Goal: Task Accomplishment & Management: Manage account settings

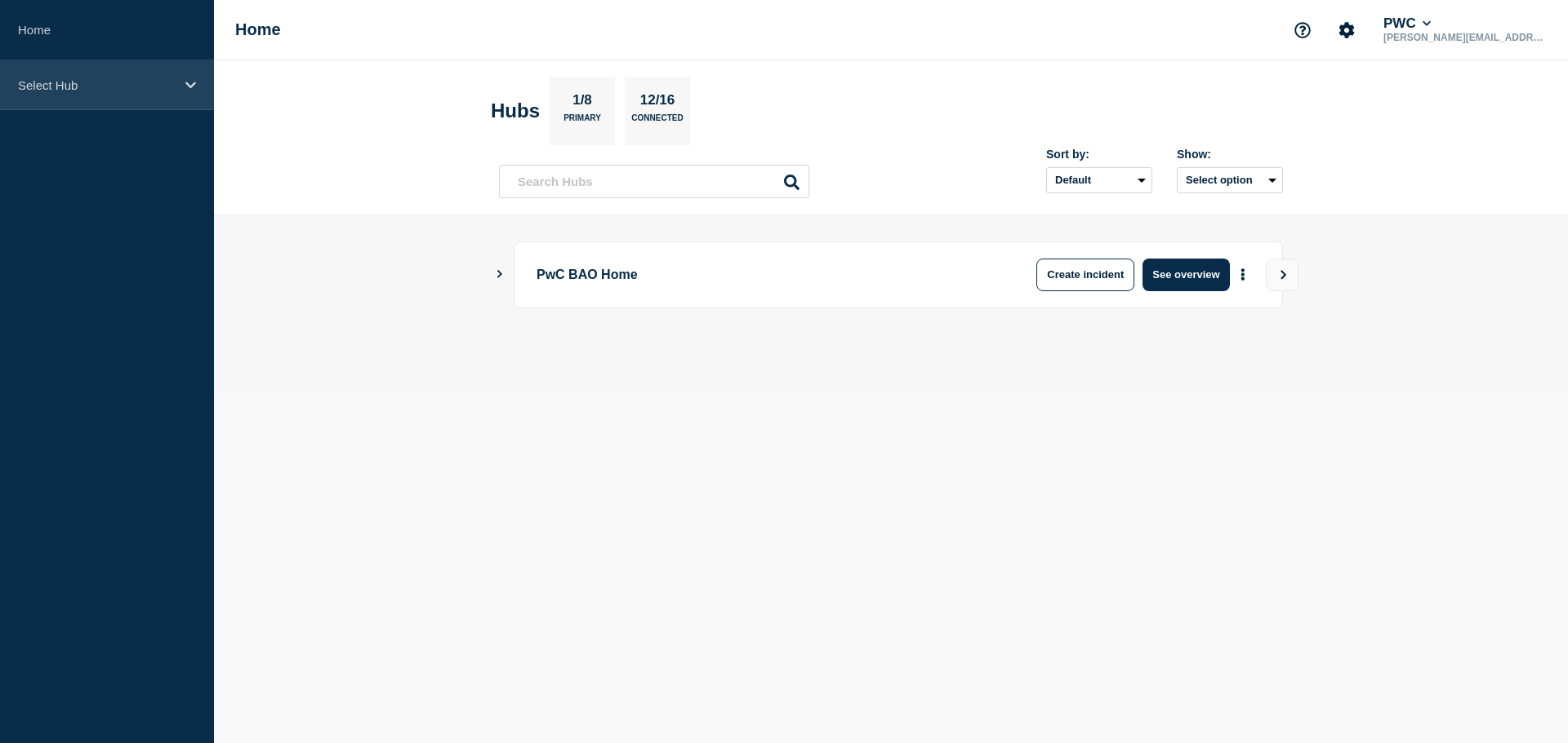
click at [199, 82] on div "Select Hub" at bounding box center [107, 85] width 214 height 50
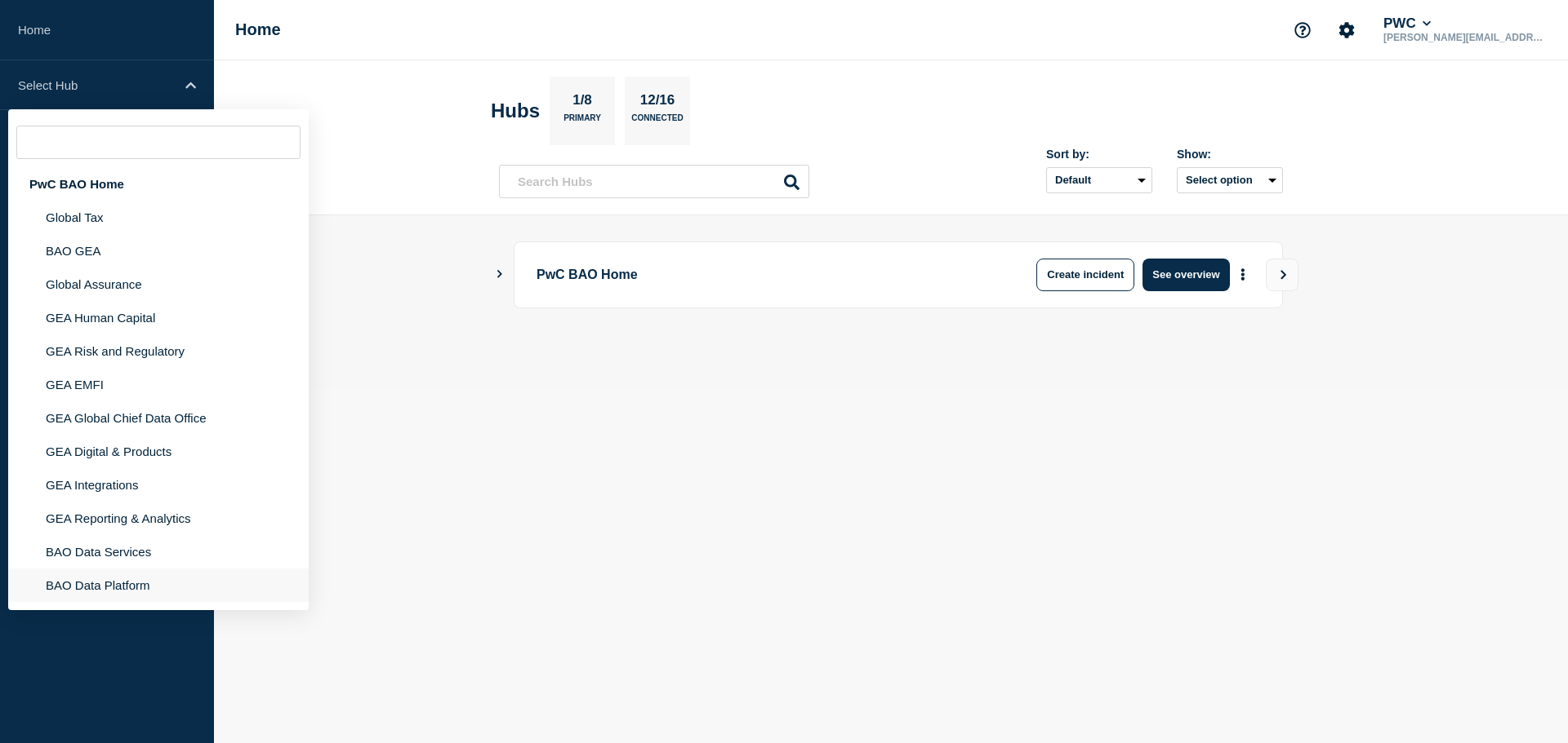
click at [117, 583] on li "BAO Data Platform" at bounding box center [158, 585] width 301 height 33
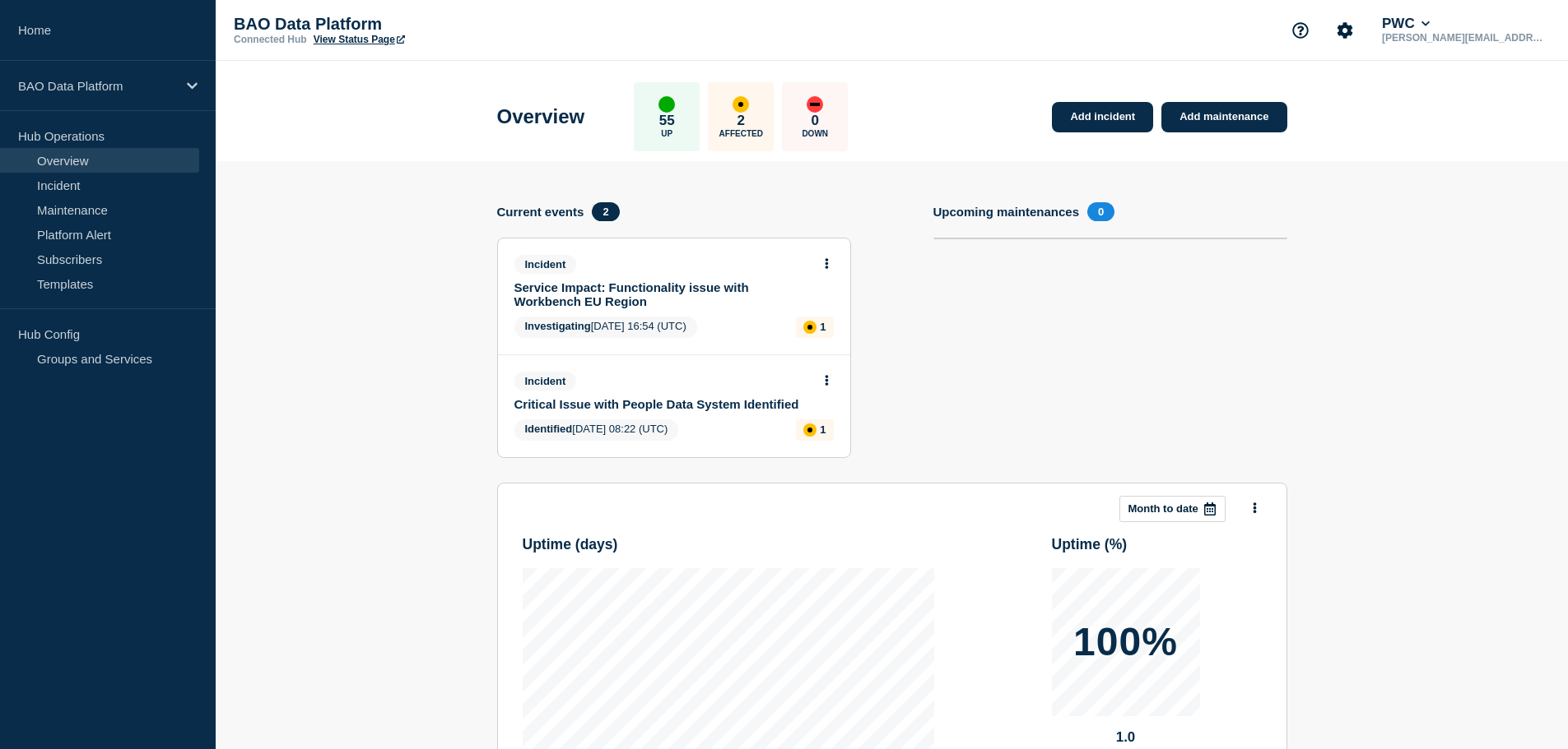
click at [698, 308] on link "Service Impact: Functionality issue with Workbench EU Region" at bounding box center [663, 294] width 297 height 28
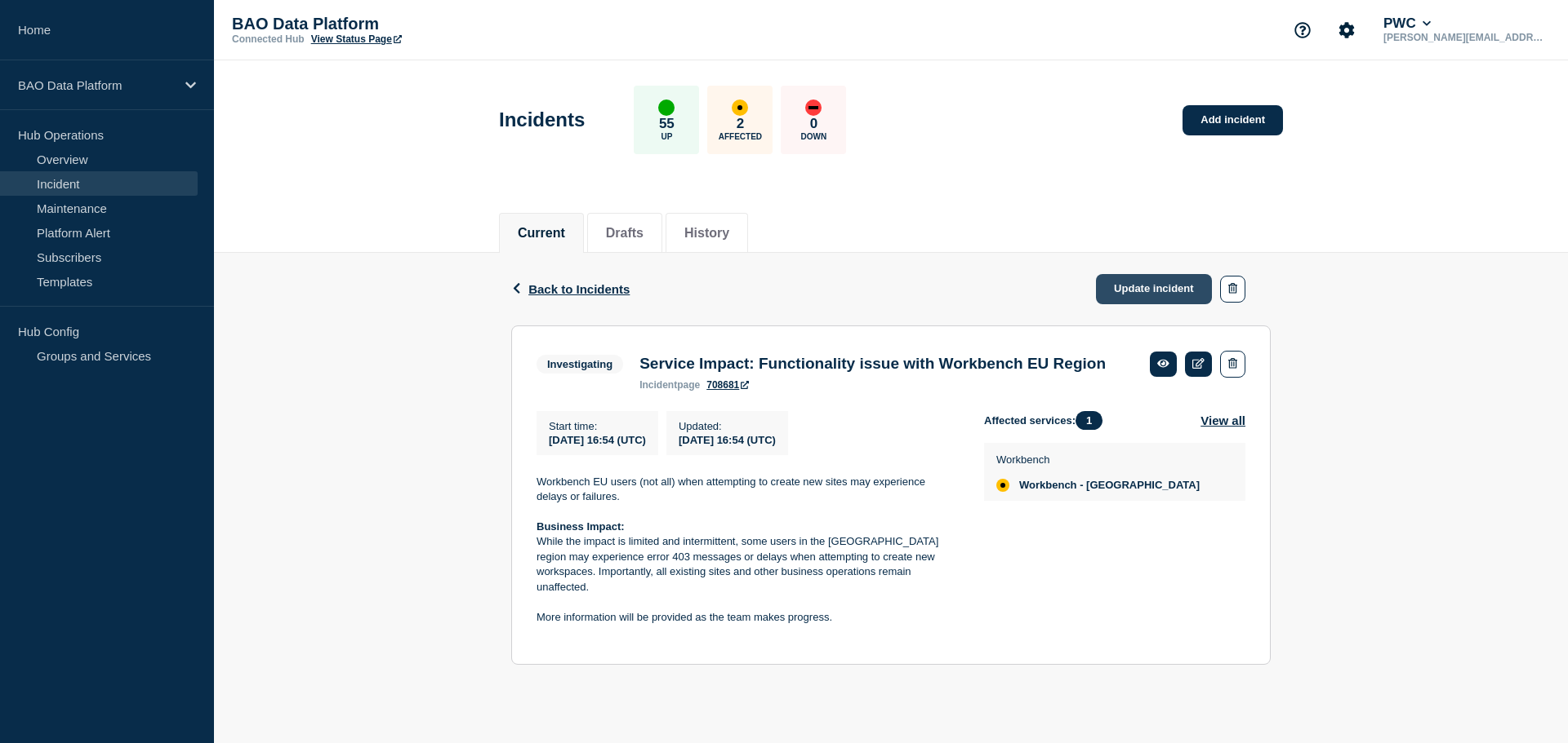
click at [1160, 288] on link "Update incident" at bounding box center [1153, 289] width 115 height 31
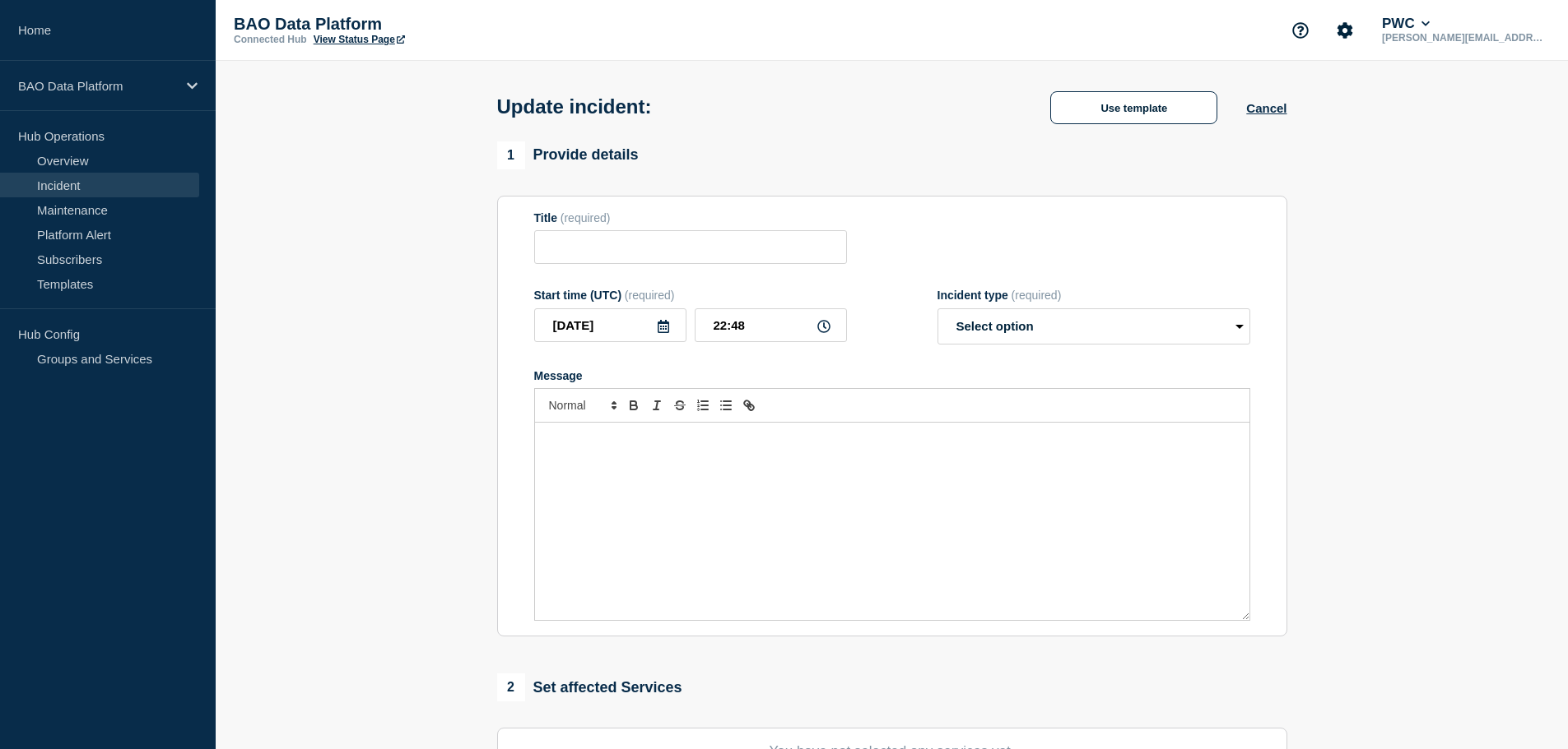
type input "Service Impact: Functionality issue with Workbench EU Region"
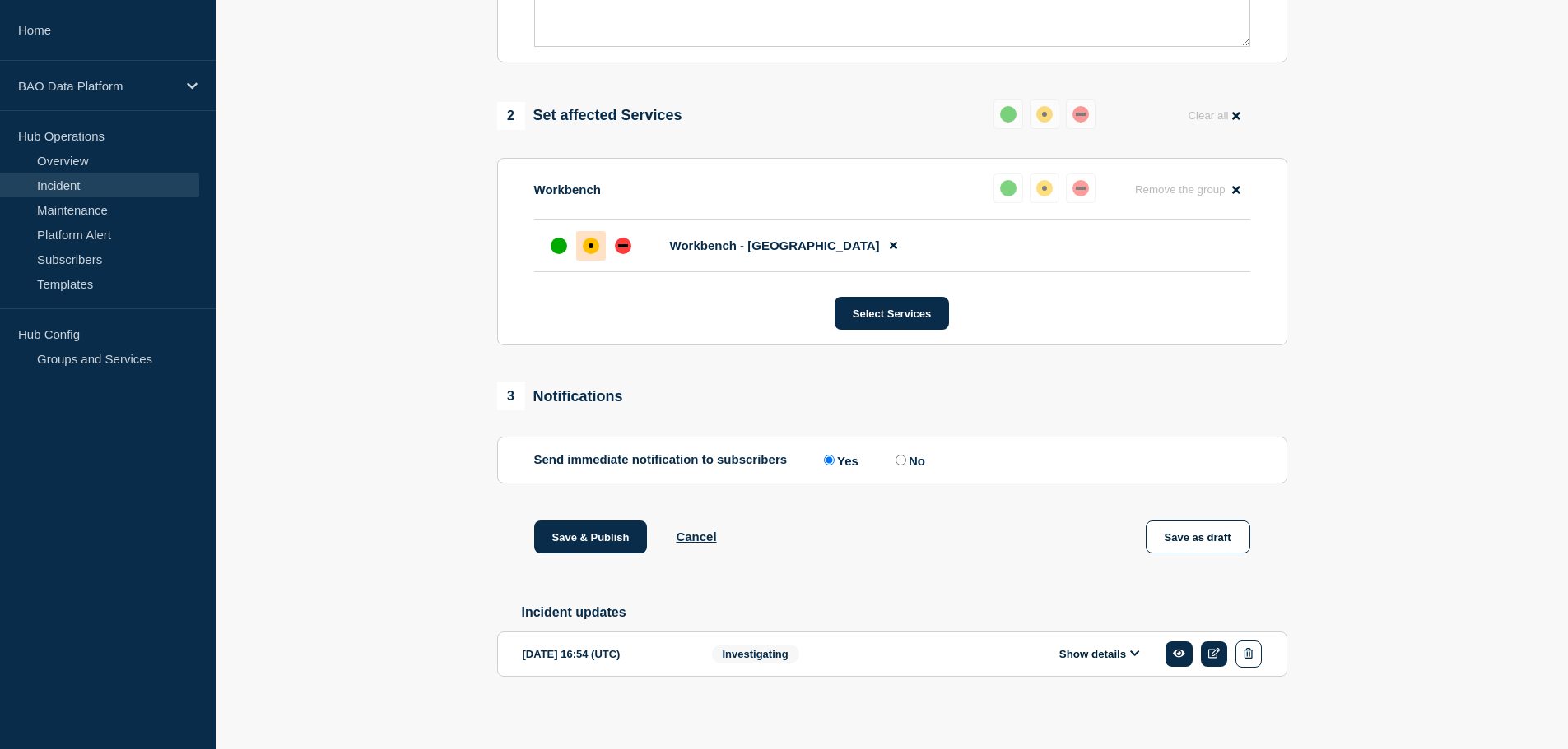
scroll to position [613, 0]
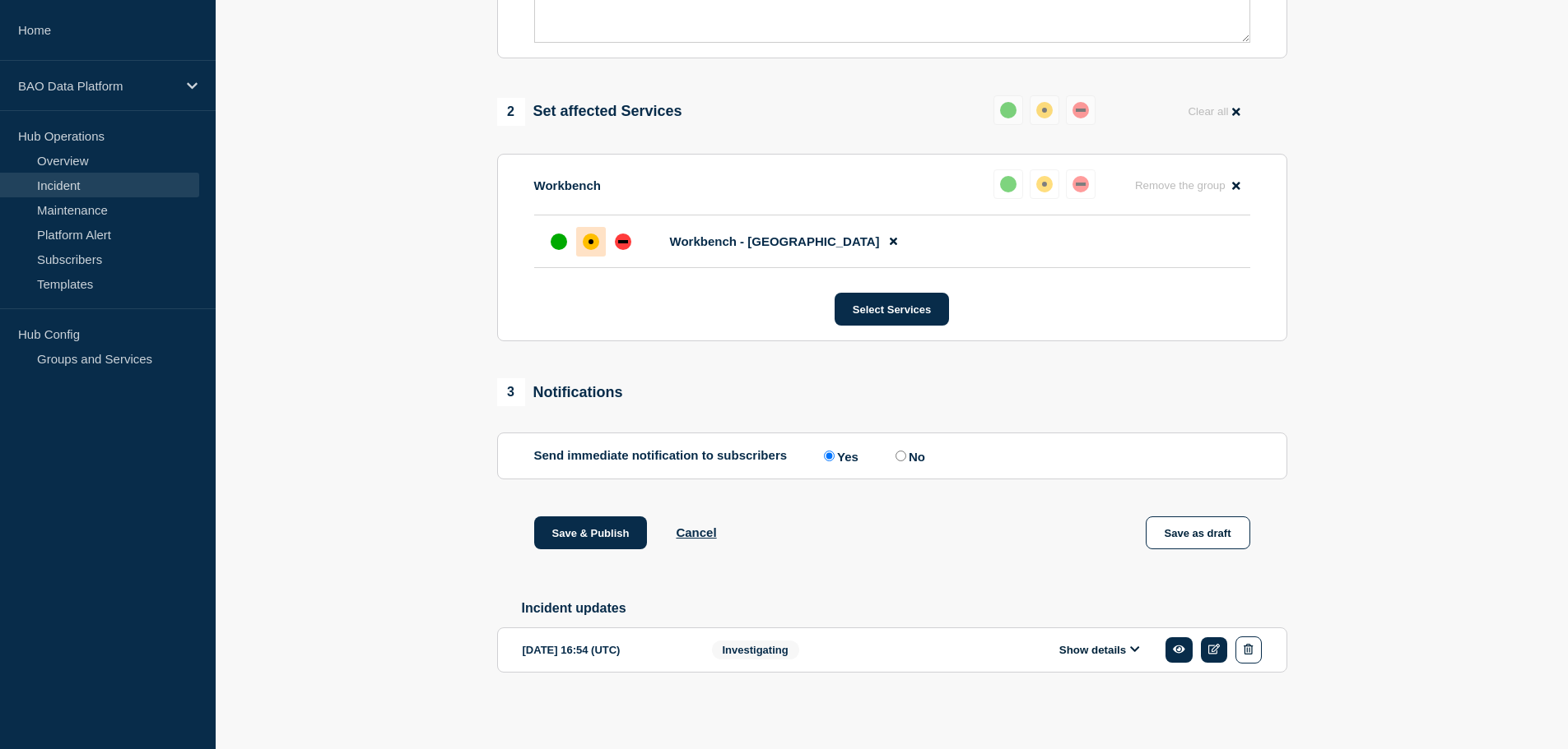
click at [1137, 649] on icon at bounding box center [1134, 650] width 9 height 6
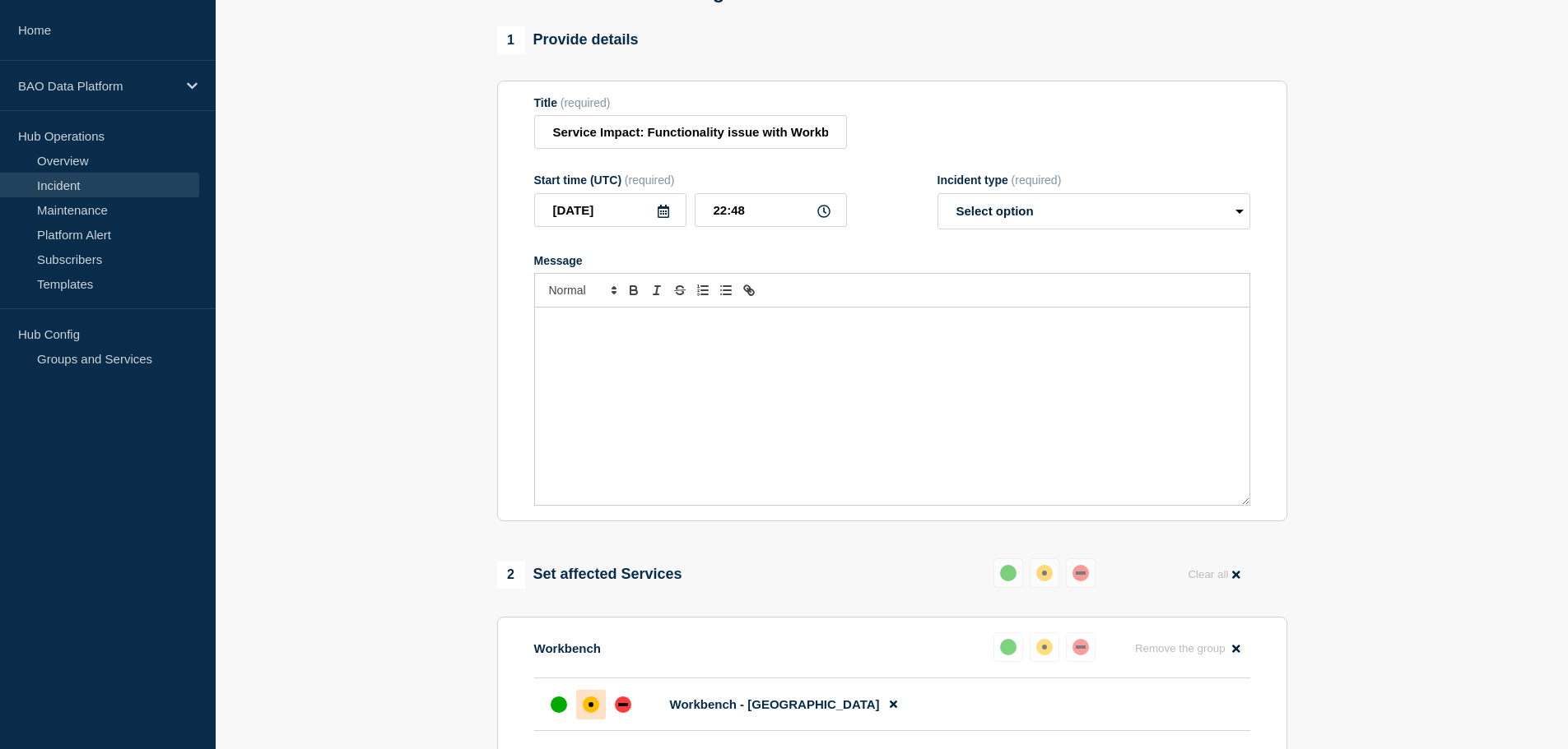
scroll to position [75, 0]
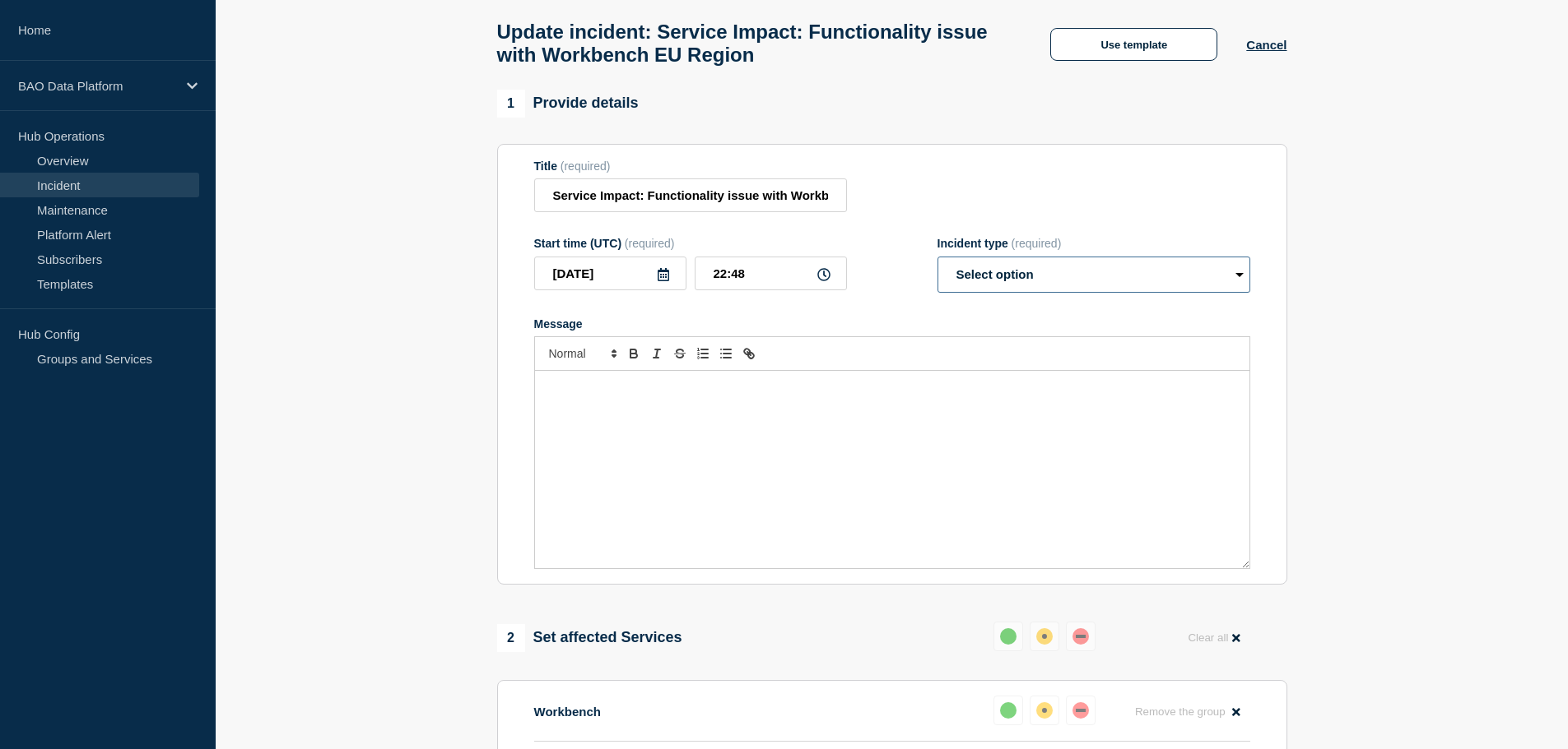
click at [1234, 286] on select "Select option Investigating Identified Monitoring Resolved" at bounding box center [1094, 275] width 313 height 37
select select "resolved"
click at [938, 264] on select "Select option Investigating Identified Monitoring Resolved" at bounding box center [1094, 275] width 313 height 37
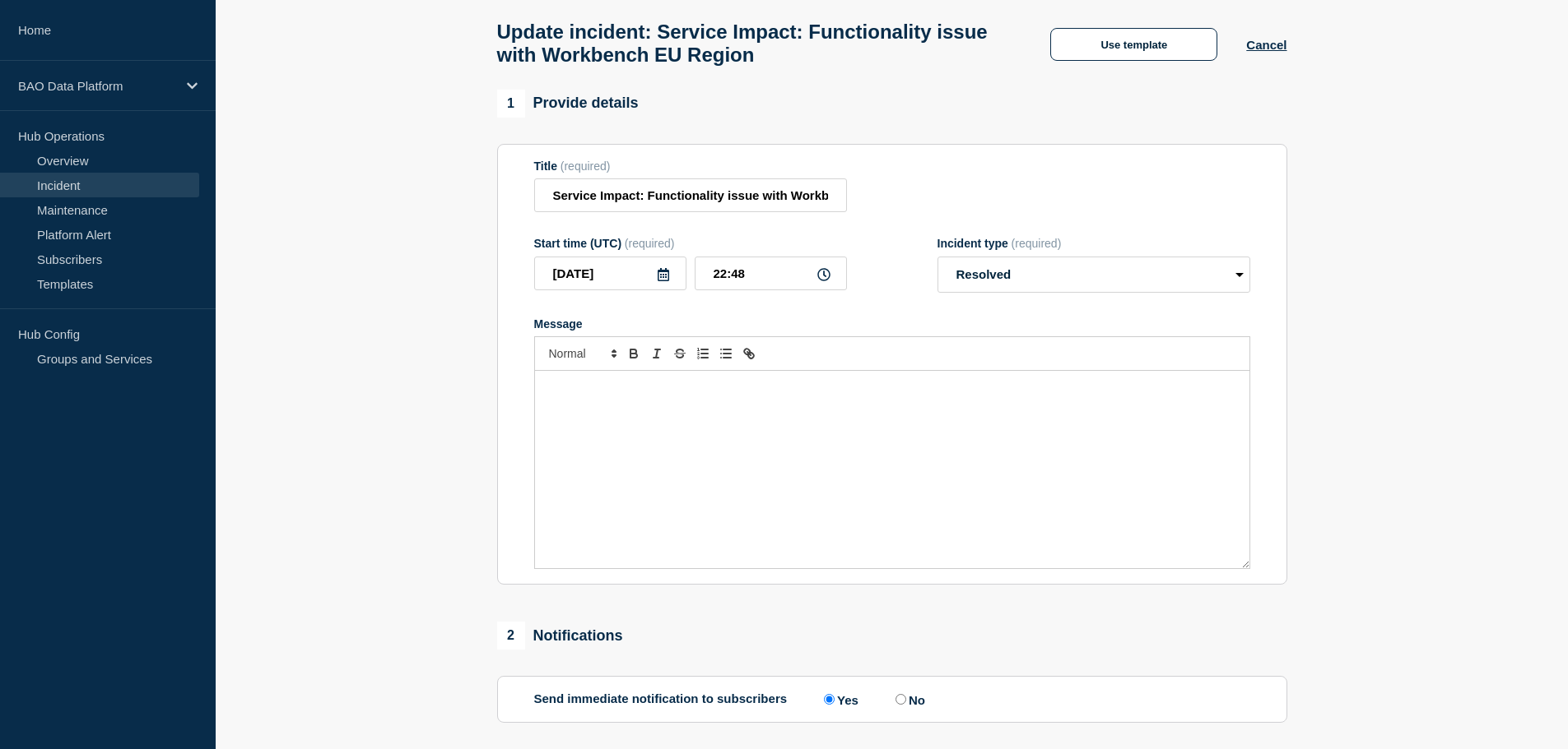
click at [641, 396] on p "Message" at bounding box center [892, 387] width 690 height 14
click at [624, 393] on p "Issue Resolved after being monitoring for several days." at bounding box center [892, 387] width 690 height 14
click at [759, 395] on p "Issue Resolved on 9/5. This service was kep under close monitoring after being …" at bounding box center [892, 387] width 690 height 14
click at [749, 396] on p "Issue Resolved on 9/5. This service was kep under close monitoring after being …" at bounding box center [892, 387] width 690 height 14
drag, startPoint x: 875, startPoint y: 395, endPoint x: 980, endPoint y: 403, distance: 105.3
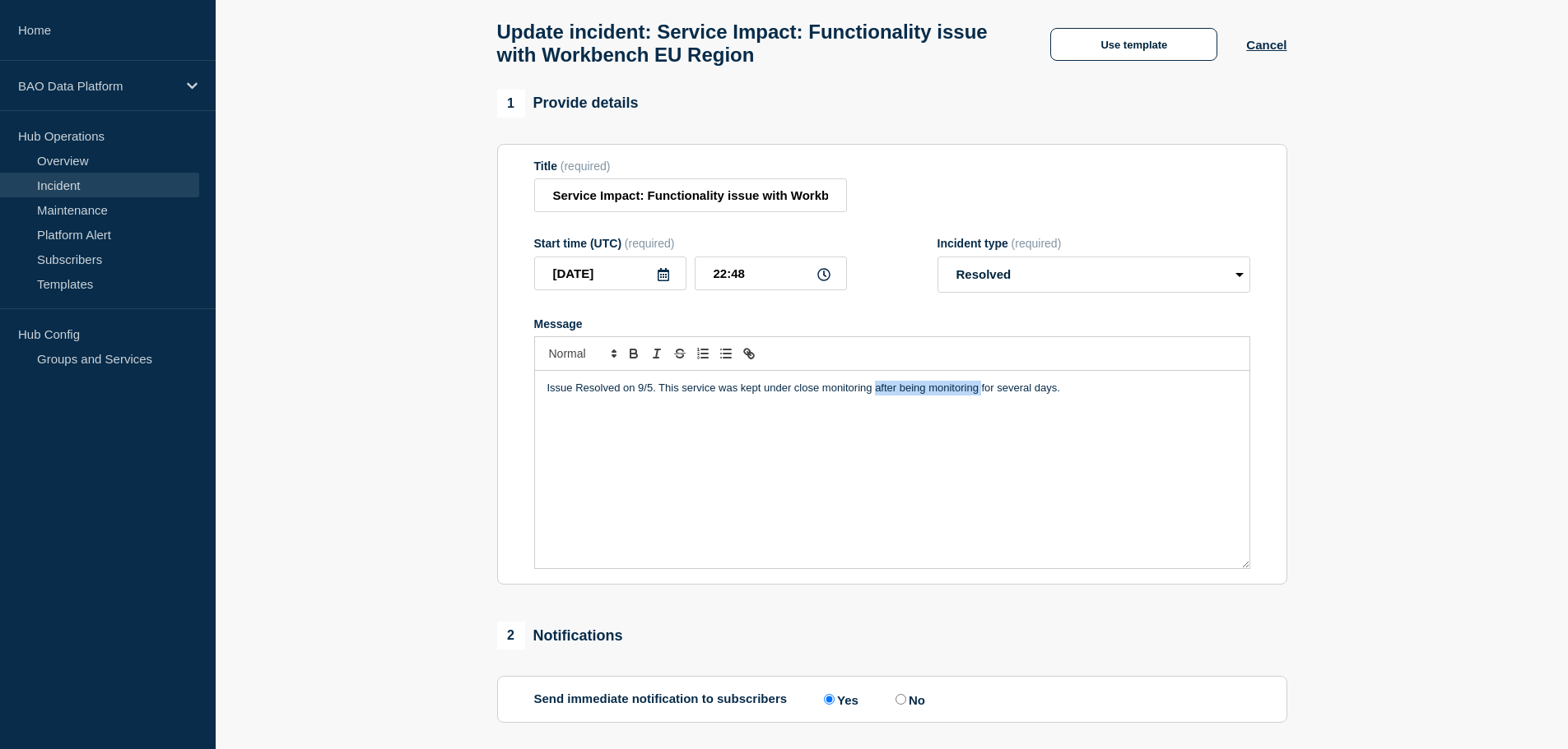
click at [980, 396] on p "Issue Resolved on 9/5. This service was kept under close monitoring after being…" at bounding box center [892, 387] width 690 height 14
click at [977, 396] on p "Issue Resolved on 9/5. This service was kept under close monitoring for several…" at bounding box center [892, 387] width 690 height 14
click at [661, 282] on icon at bounding box center [664, 275] width 13 height 13
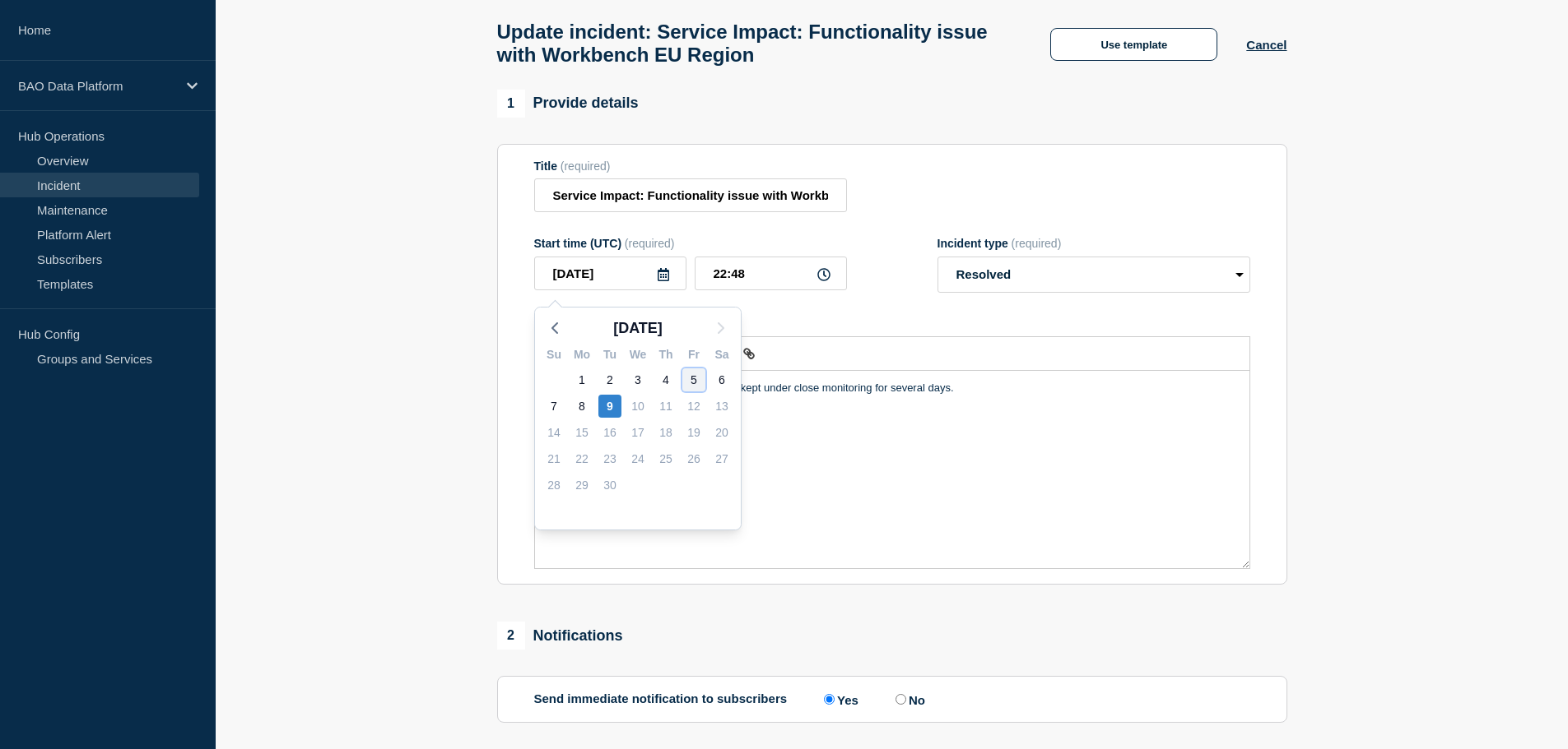
click at [694, 379] on div "5" at bounding box center [694, 380] width 23 height 23
click at [665, 282] on icon at bounding box center [664, 275] width 12 height 13
click at [608, 408] on div "9" at bounding box center [610, 407] width 23 height 23
type input "[DATE]"
click at [963, 396] on p "Issue Resolved on 9/5. This service was kept under close monitoring for several…" at bounding box center [892, 387] width 690 height 14
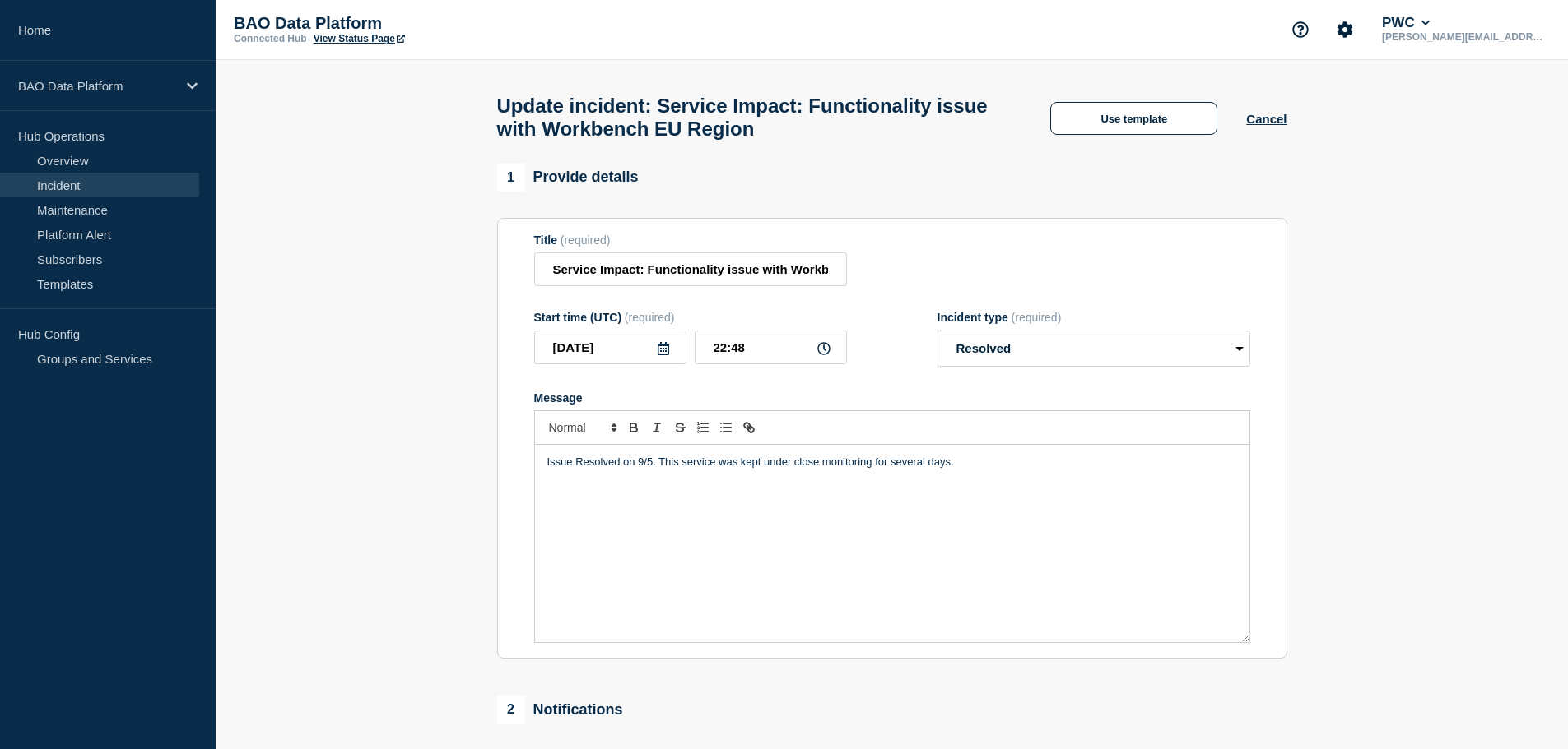
scroll to position [0, 0]
click at [578, 464] on p "Issue Resolved on 9/5. This service was kept under close monitoring for several…" at bounding box center [892, 462] width 690 height 14
click at [646, 468] on p "Issue resolved on 9/5. This service was kept under close monitoring for several…" at bounding box center [892, 462] width 690 height 14
click at [960, 470] on p "Issue resolved on [DATE]. This service was kept under close monitoring for seve…" at bounding box center [892, 462] width 690 height 14
click at [1092, 470] on p "Issue resolved on [DATE]. This service was kept under close monitoring for seve…" at bounding box center [892, 462] width 690 height 14
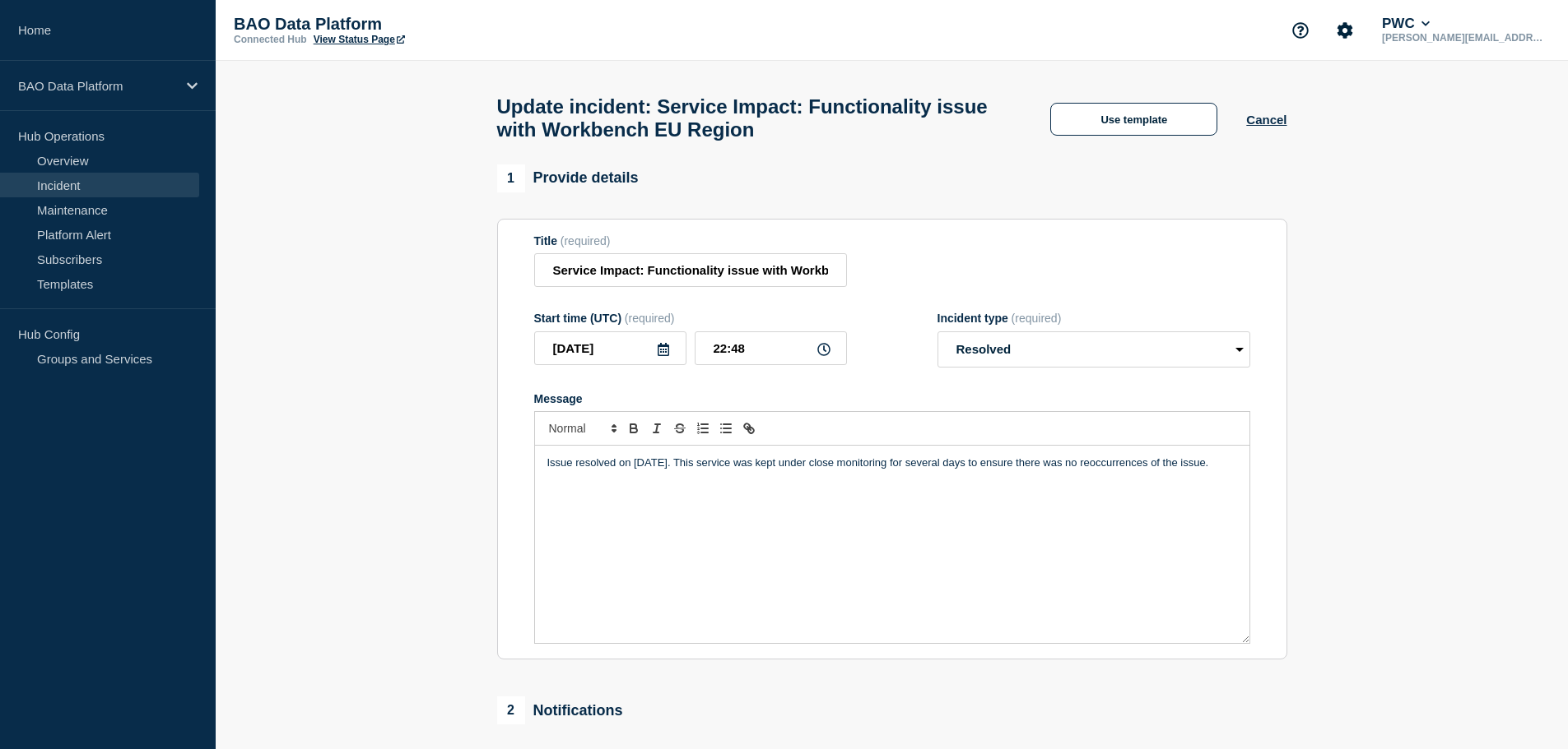
click at [1106, 469] on p "Issue resolved on [DATE]. This service was kept under close monitoring for seve…" at bounding box center [892, 462] width 690 height 14
drag, startPoint x: 1107, startPoint y: 469, endPoint x: 1067, endPoint y: 473, distance: 40.2
click at [1067, 470] on p "Issue resolved on [DATE]. This service was kept under close monitoring for seve…" at bounding box center [892, 462] width 690 height 14
click at [1043, 470] on p "Issue resolved on [DATE]. This service was kept under close monitoring for seve…" at bounding box center [892, 462] width 690 height 14
click at [1141, 469] on p "Issue resolved on [DATE]. This service was kept under close monitoring for seve…" at bounding box center [892, 462] width 690 height 14
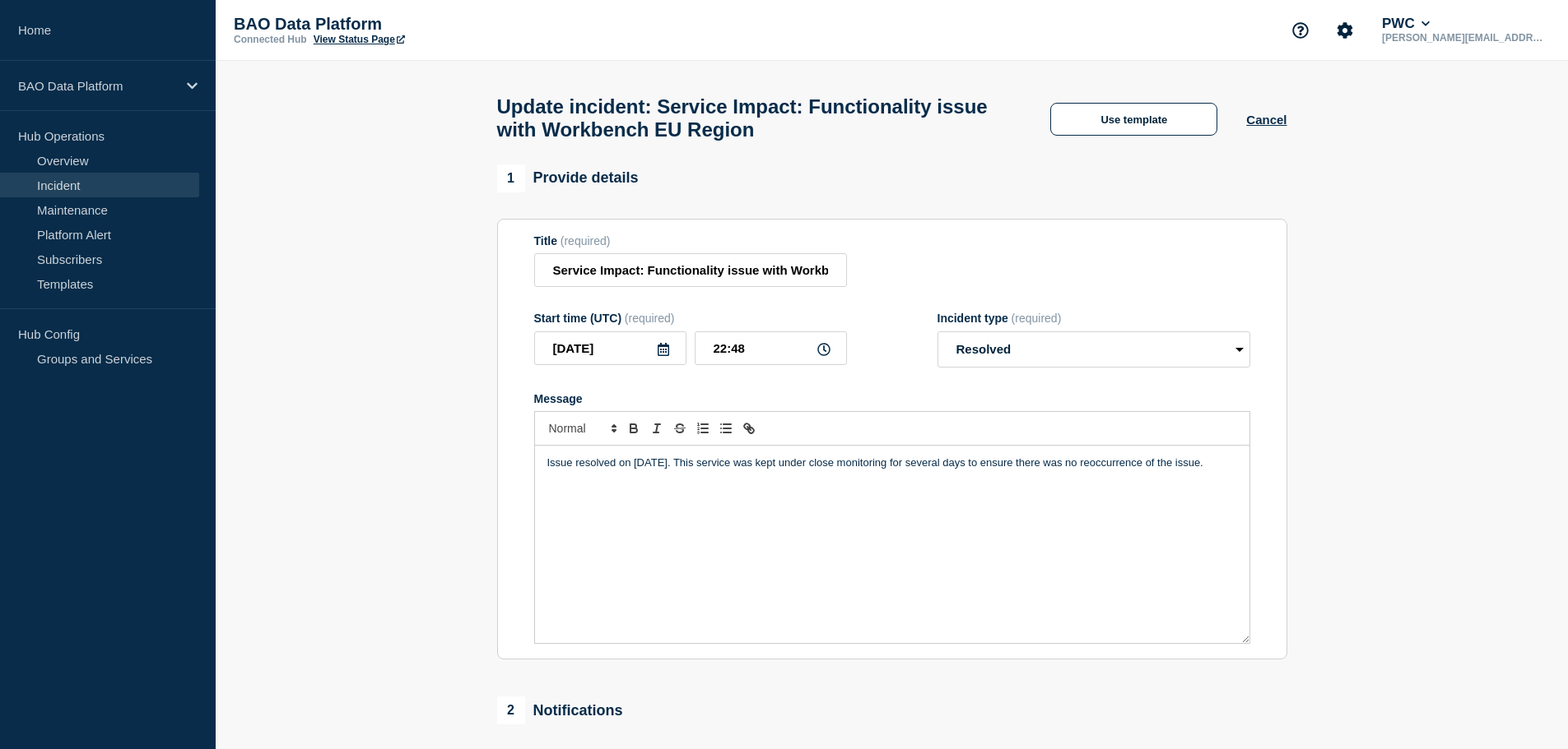
click at [1147, 527] on div "Issue resolved on [DATE]. This service was kept under close monitoring for seve…" at bounding box center [892, 544] width 715 height 197
click at [1085, 470] on p "Issue resolved on [DATE]. This service was kept under close monitoring for seve…" at bounding box center [892, 462] width 690 height 14
click at [1128, 515] on div "Issue resolved on [DATE]. This service was kept under close monitoring for seve…" at bounding box center [892, 544] width 715 height 197
drag, startPoint x: 1108, startPoint y: 470, endPoint x: 1095, endPoint y: 487, distance: 21.4
click at [1095, 487] on div "Issue resolved on [DATE]. This service was kept under close monitoring for seve…" at bounding box center [892, 544] width 715 height 197
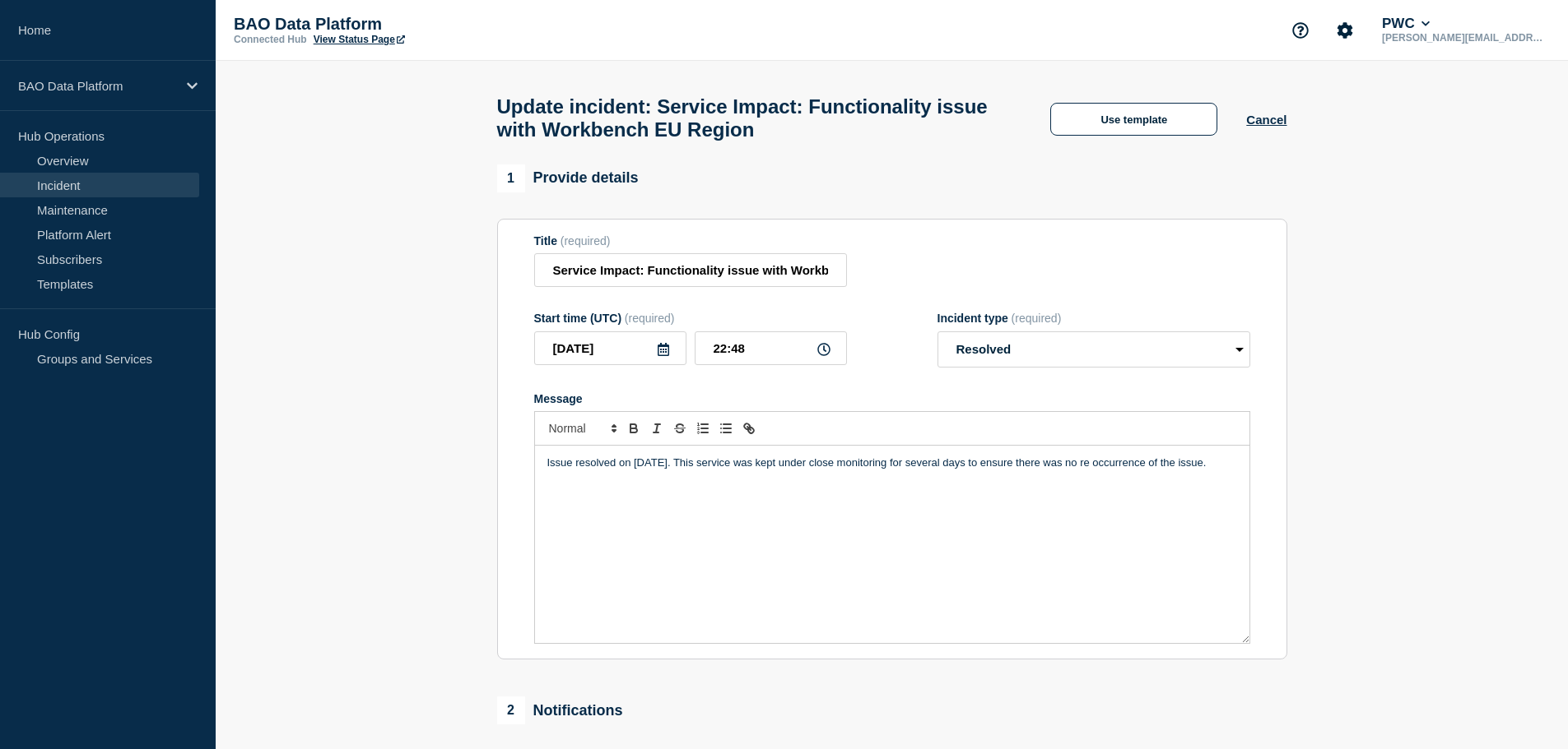
click at [1088, 470] on p "Issue resolved on [DATE]. This service was kept under close monitoring for seve…" at bounding box center [892, 462] width 690 height 14
click at [1086, 470] on p "Issue resolved on [DATE]. This service was kept under close monitoring for seve…" at bounding box center [892, 462] width 690 height 14
click at [1117, 533] on div "Issue resolved on [DATE]. This service was kept under close monitoring for seve…" at bounding box center [892, 544] width 715 height 197
click at [1106, 470] on p "Issue resolved on [DATE]. This service was kept under close monitoring for seve…" at bounding box center [892, 462] width 690 height 14
click at [1148, 513] on div "Issue resolved on [DATE]. This service was kept under close monitoring for seve…" at bounding box center [892, 544] width 715 height 197
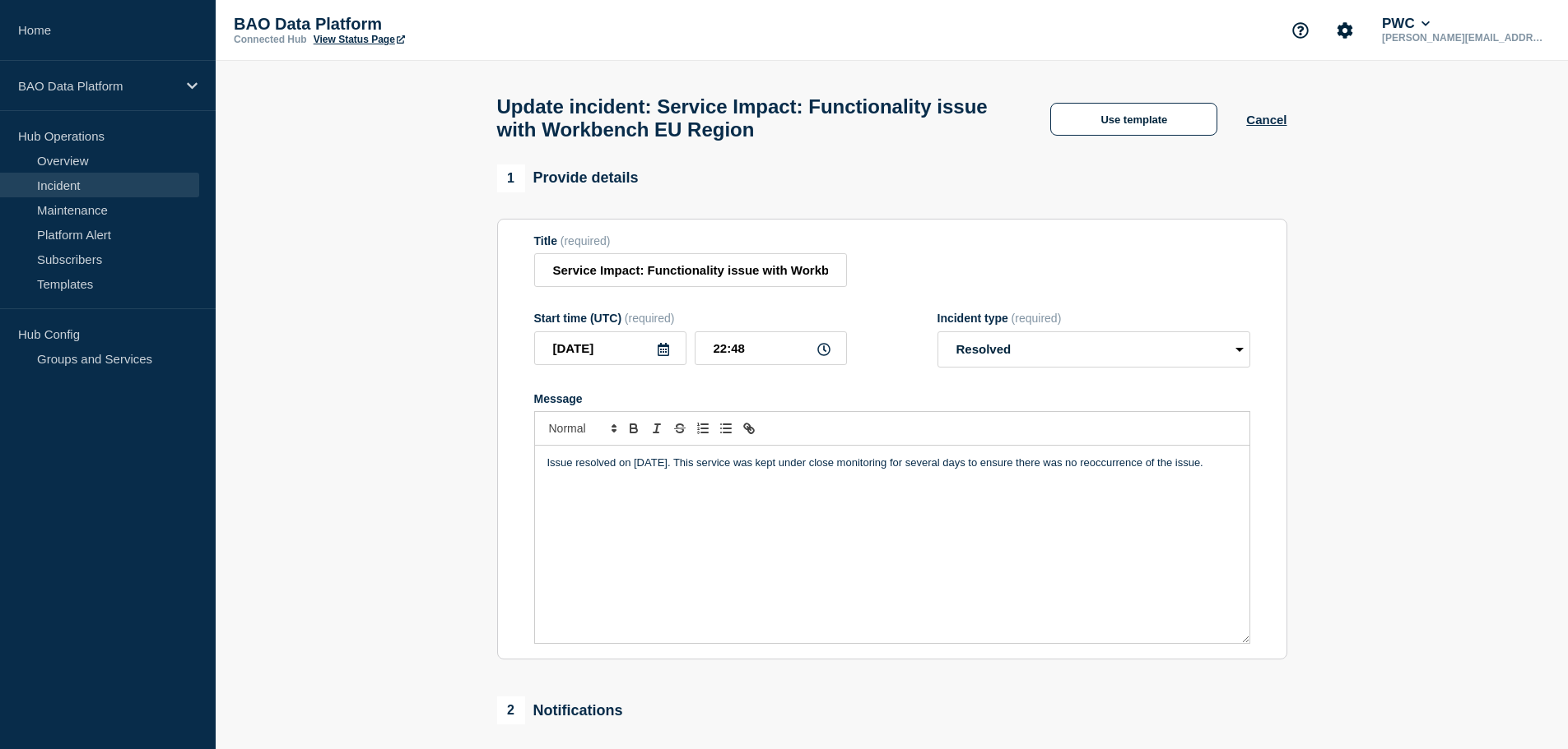
click at [1101, 470] on p "Issue resolved on [DATE]. This service was kept under close monitoring for seve…" at bounding box center [892, 462] width 690 height 14
drag, startPoint x: 1103, startPoint y: 476, endPoint x: 1137, endPoint y: 524, distance: 58.8
click at [1137, 524] on div "Issue resolved on [DATE]. This service was kept under close monitoring for seve…" at bounding box center [892, 544] width 715 height 197
click at [1199, 468] on p "Issue resolved on [DATE]. This service was kept under close monitoring for seve…" at bounding box center [892, 462] width 690 height 14
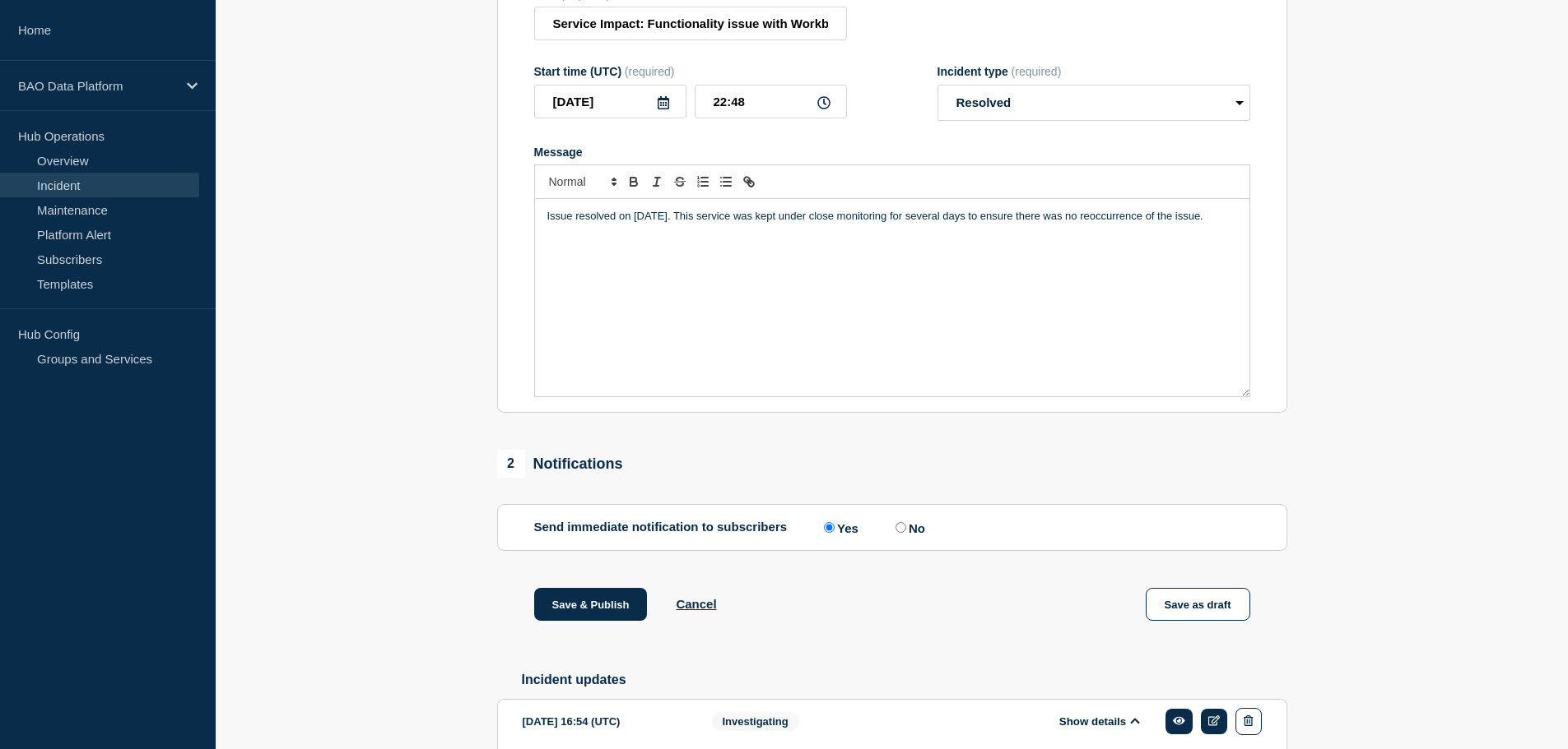
scroll to position [493, 0]
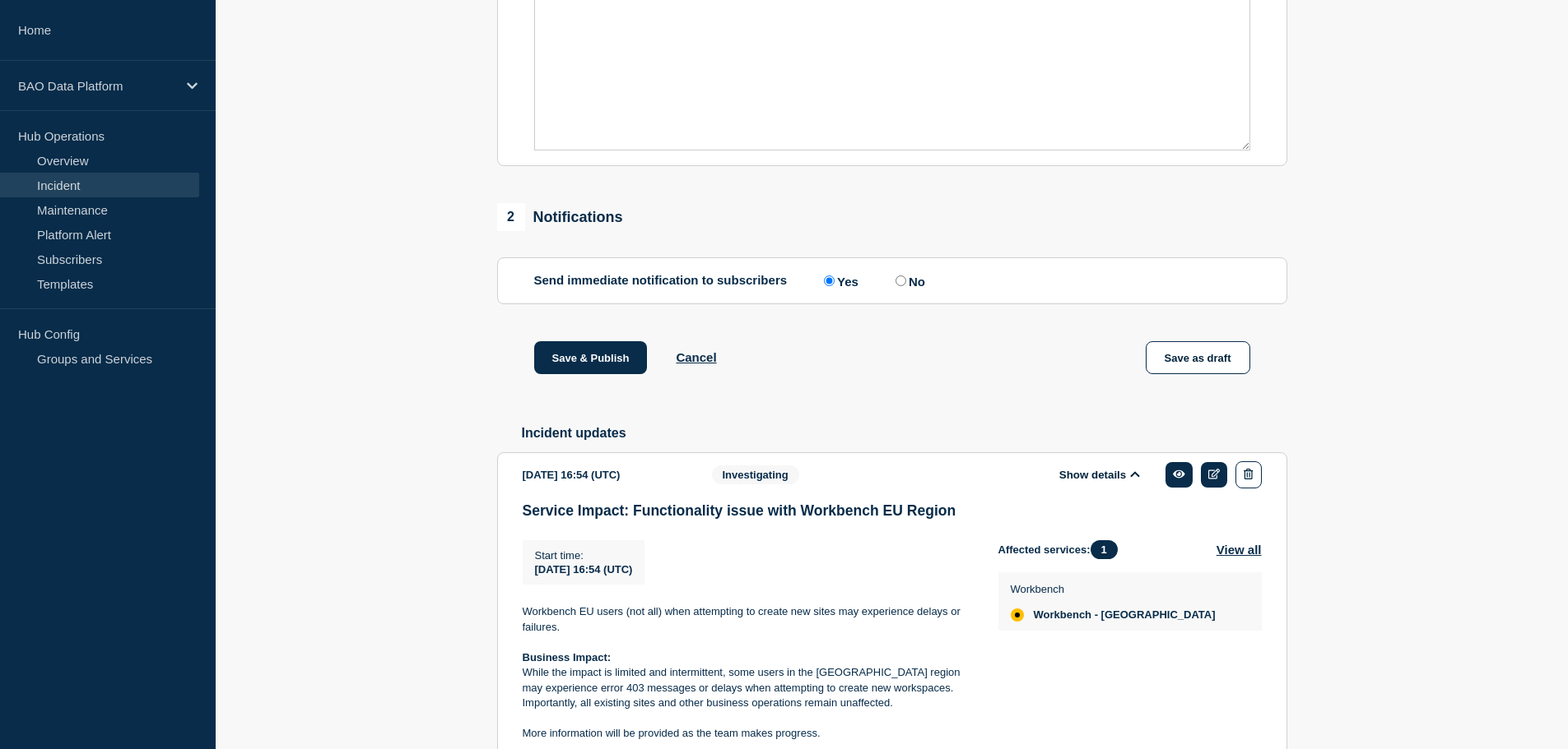
click at [905, 286] on input "No" at bounding box center [900, 281] width 11 height 11
radio input "true"
radio input "false"
click at [607, 362] on button "Save & Publish" at bounding box center [591, 358] width 114 height 33
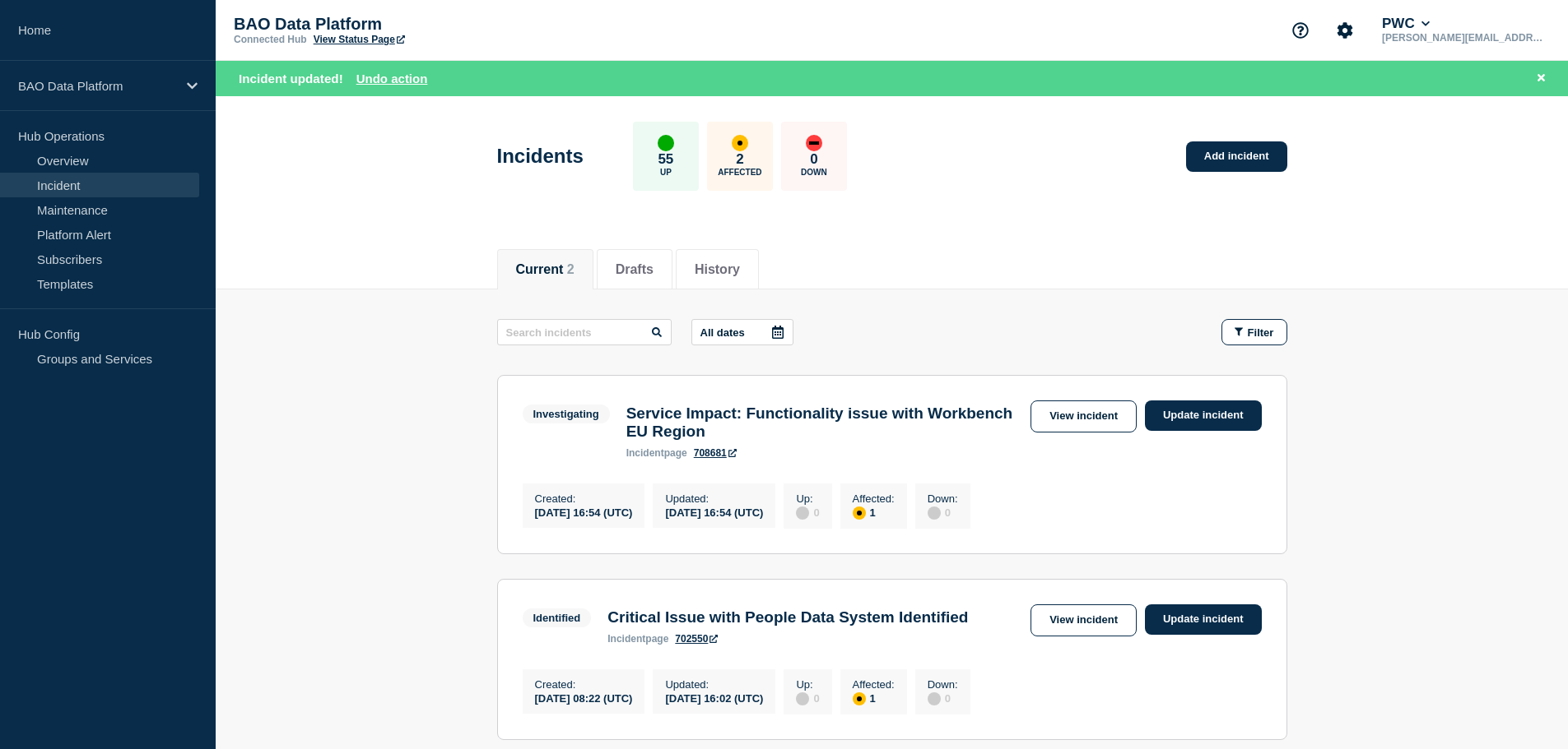
click at [70, 186] on link "Incident" at bounding box center [99, 186] width 199 height 25
click at [541, 262] on button "Current 2" at bounding box center [544, 269] width 59 height 14
click at [740, 264] on button "History" at bounding box center [717, 269] width 45 height 14
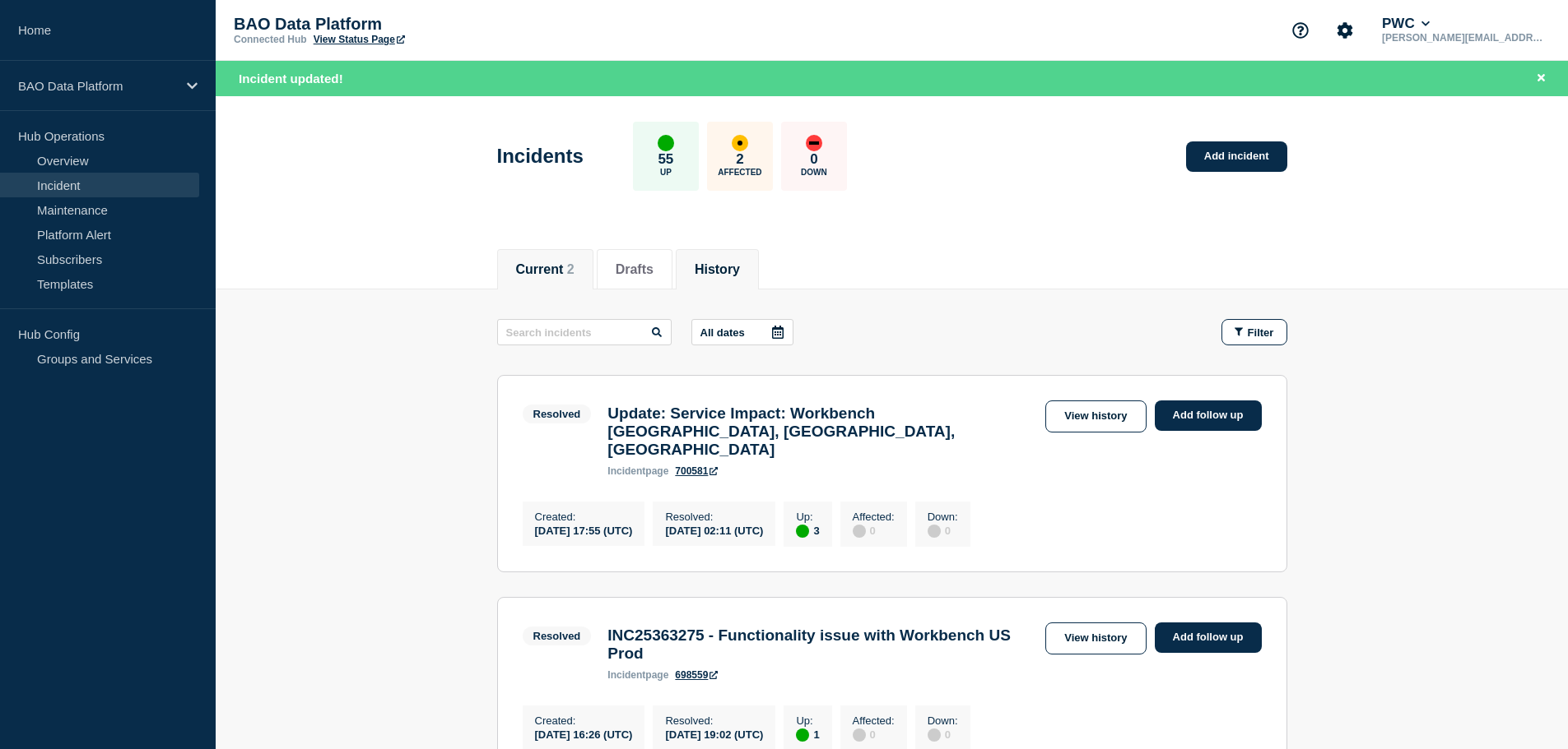
click at [550, 269] on button "Current 2" at bounding box center [544, 269] width 59 height 14
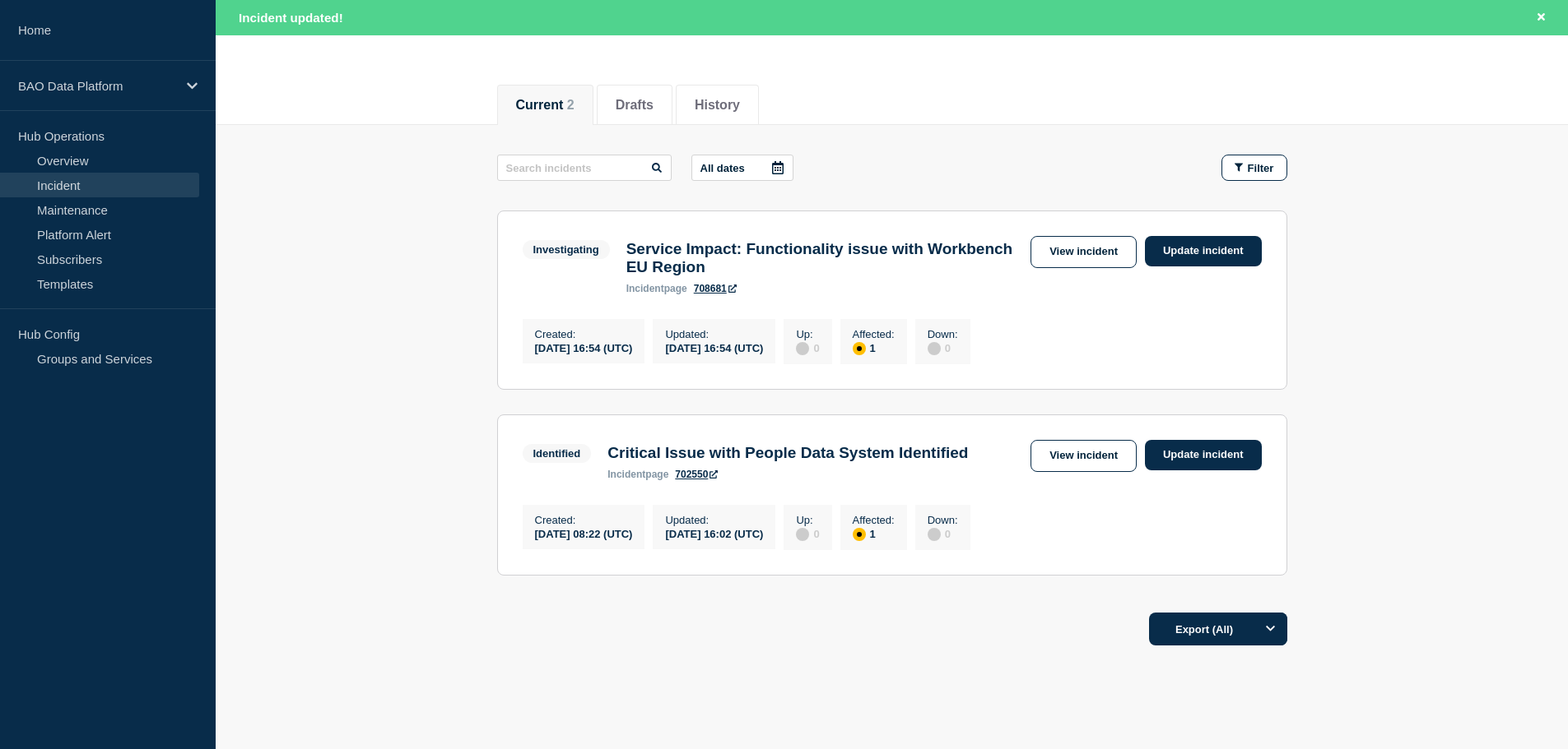
scroll to position [247, 0]
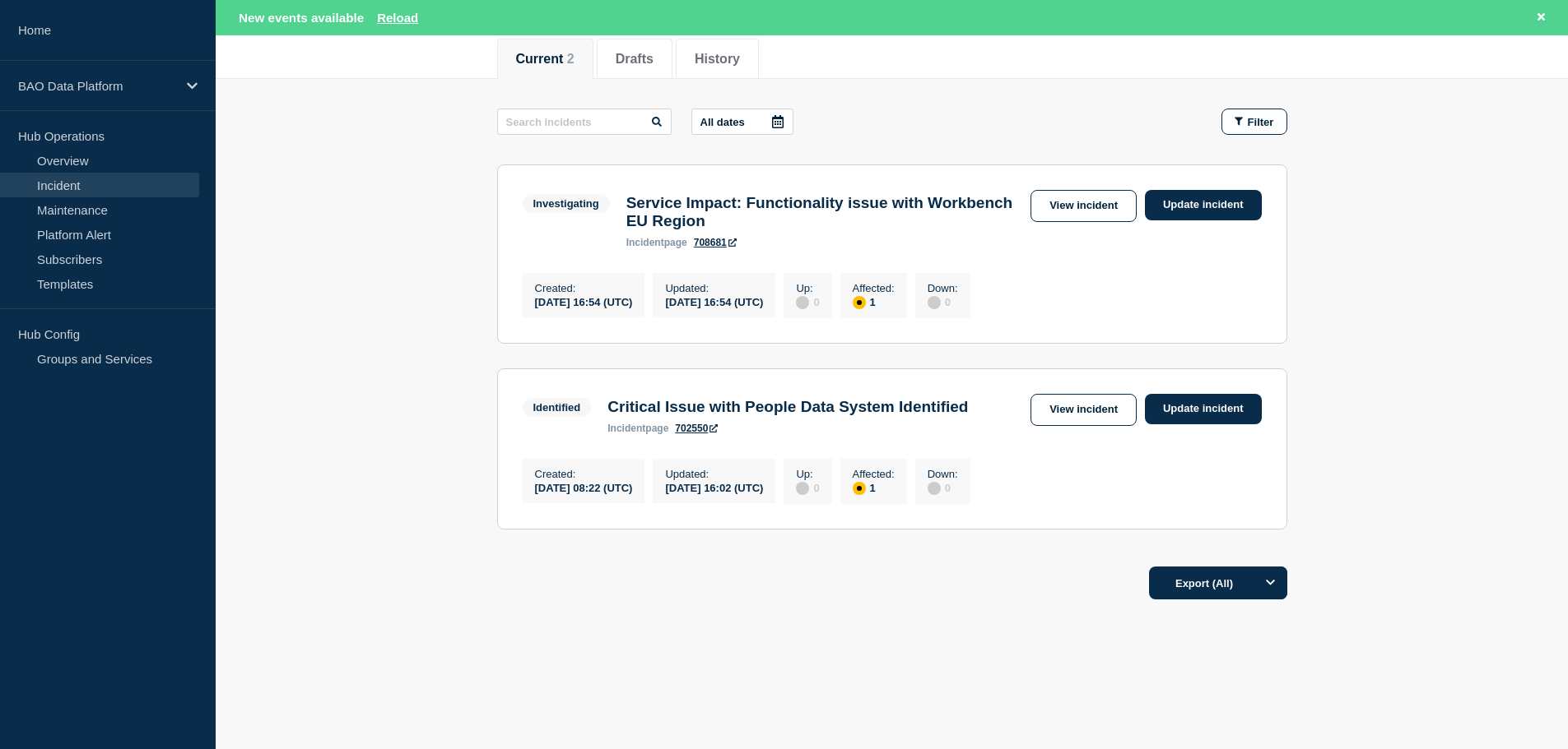
click at [69, 178] on link "Incident" at bounding box center [99, 186] width 199 height 25
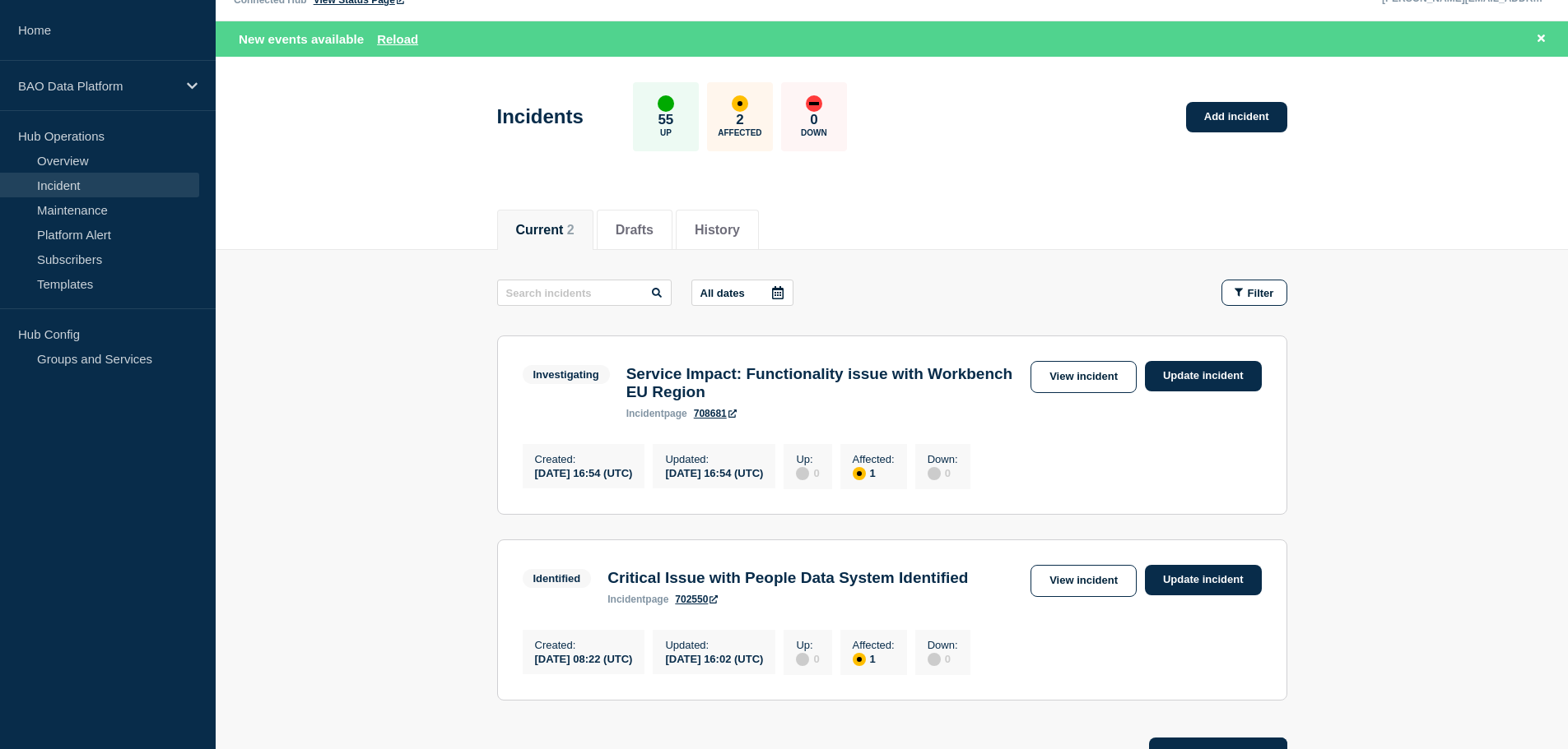
scroll to position [0, 0]
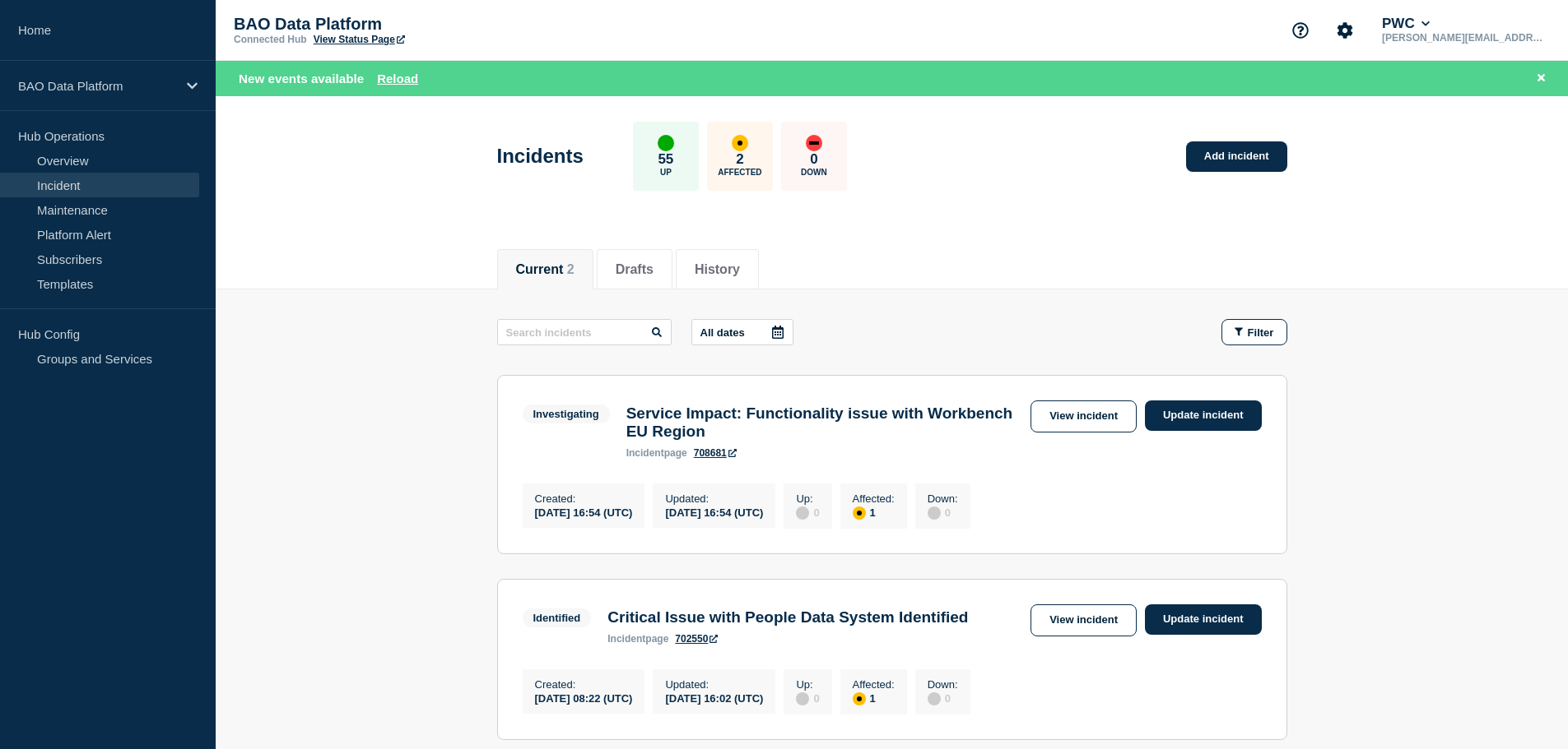
click at [547, 262] on button "Current 2" at bounding box center [544, 269] width 59 height 14
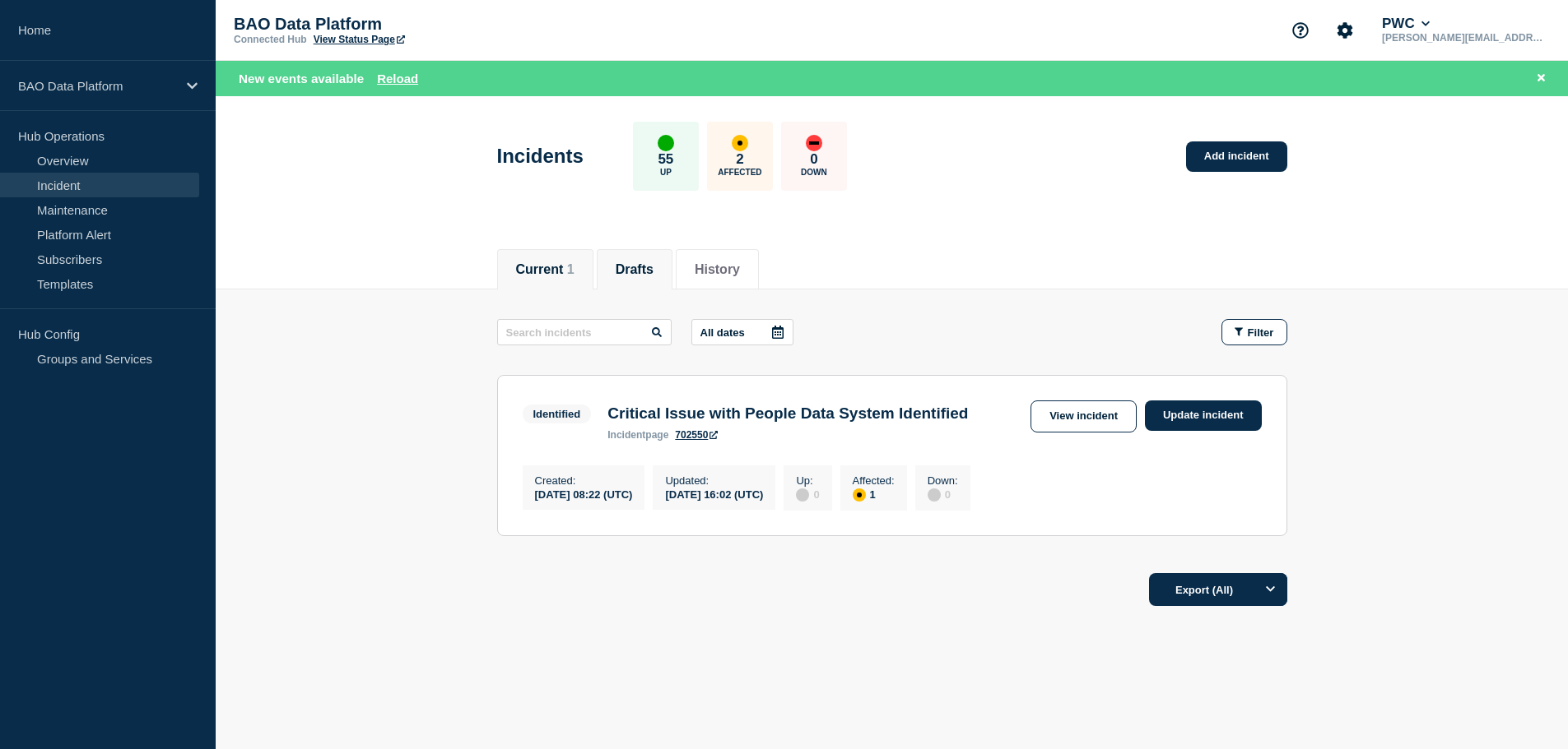
click at [640, 268] on button "Drafts" at bounding box center [634, 269] width 38 height 14
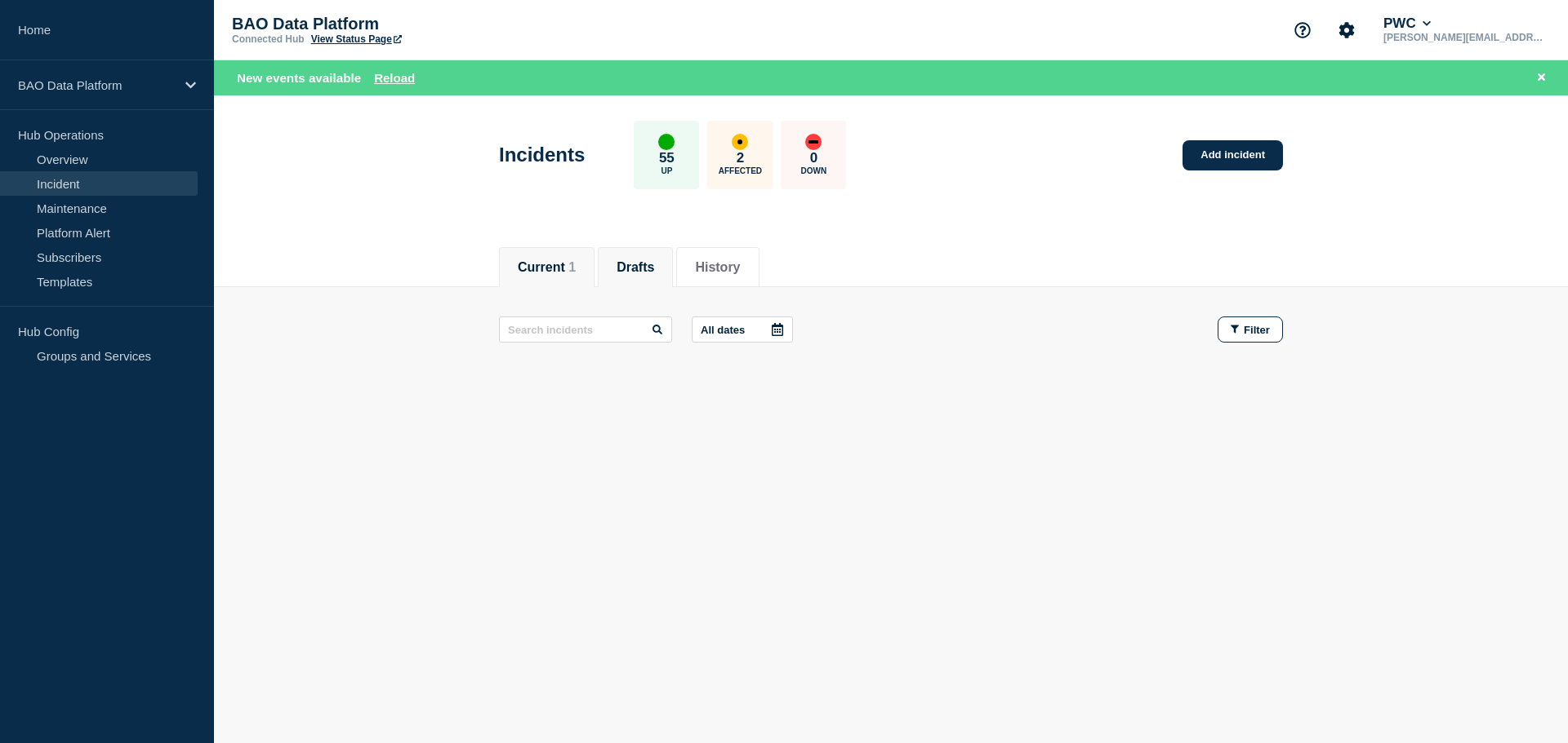
click at [556, 264] on button "Current 1" at bounding box center [546, 267] width 58 height 14
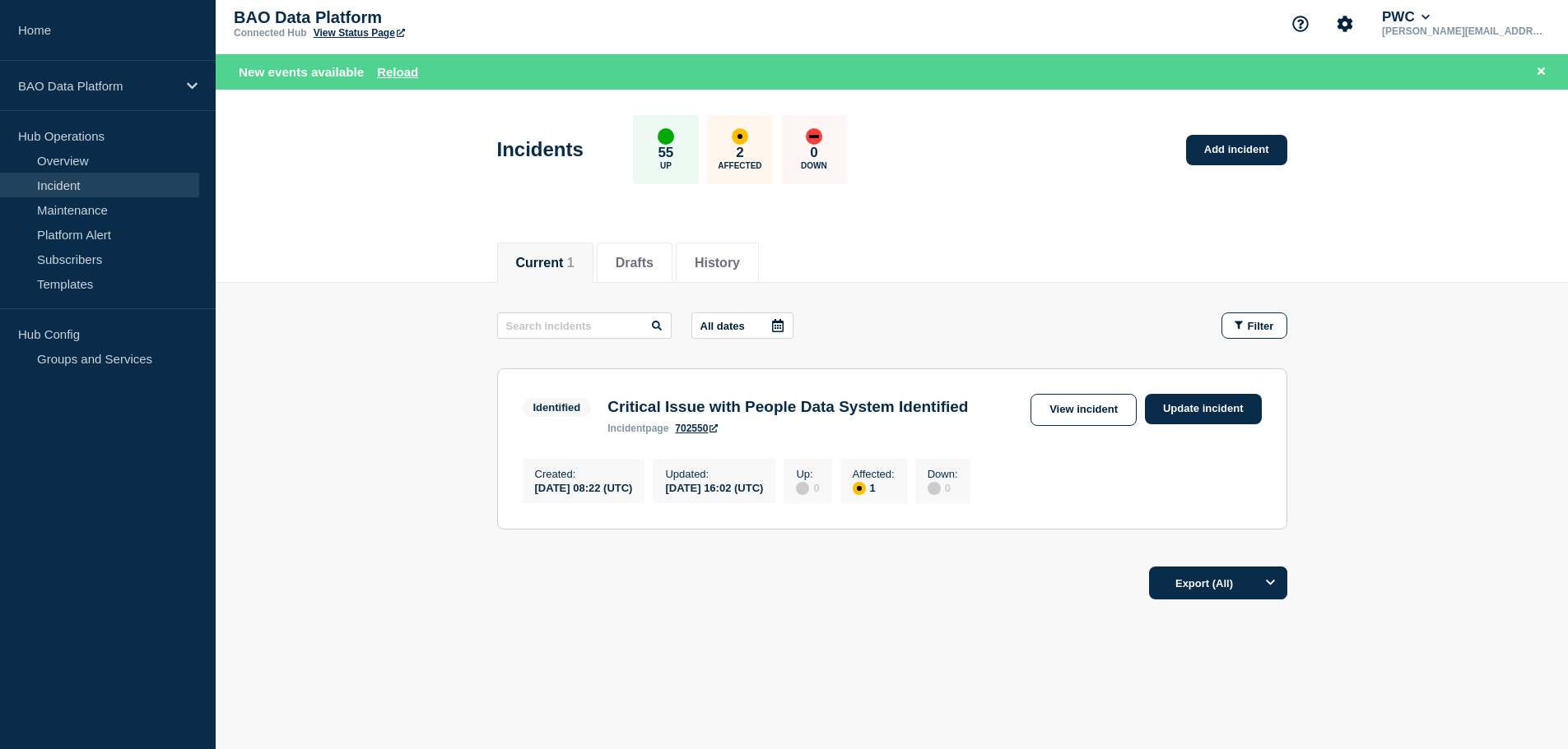
scroll to position [35, 0]
click at [89, 362] on link "Groups and Services" at bounding box center [99, 359] width 199 height 25
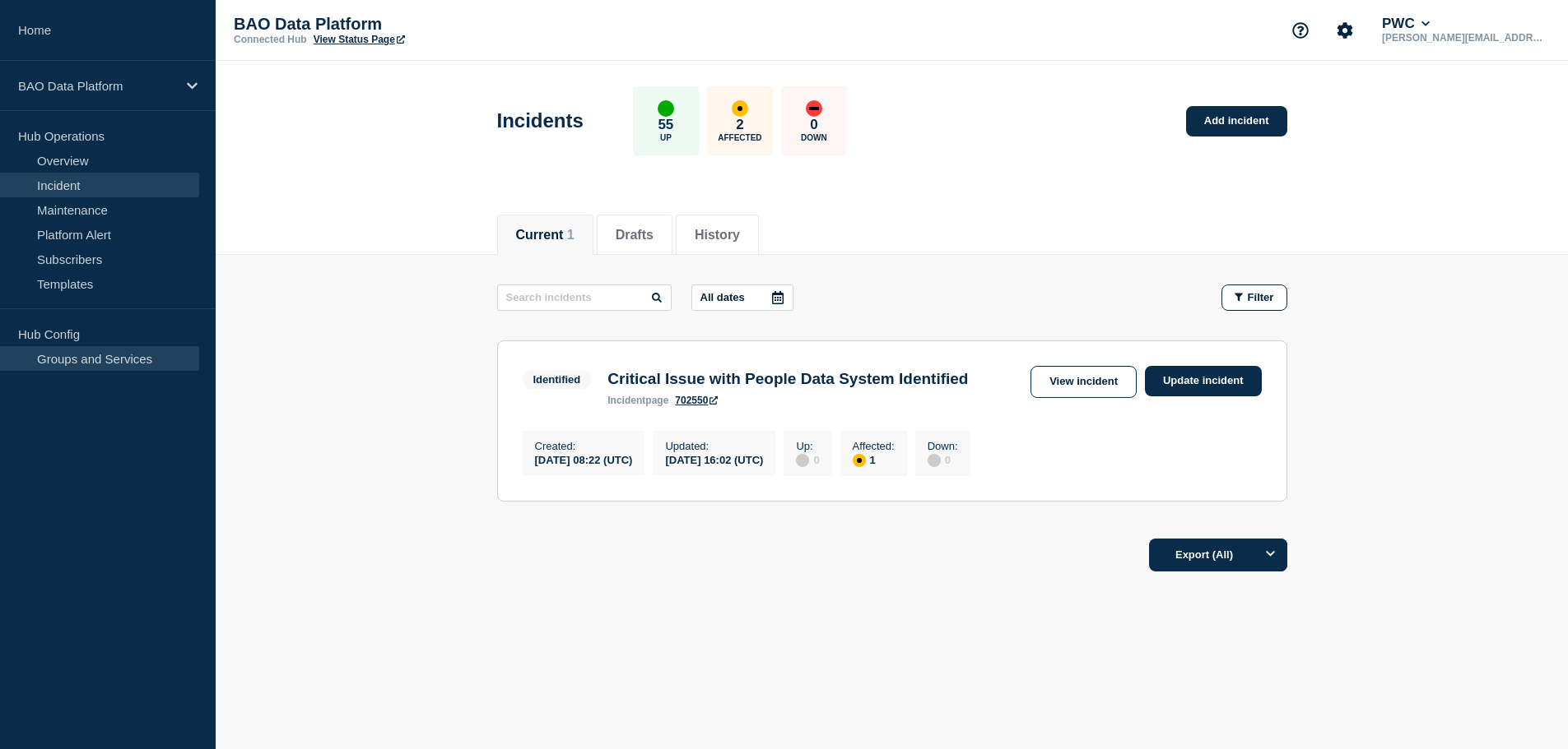
scroll to position [0, 0]
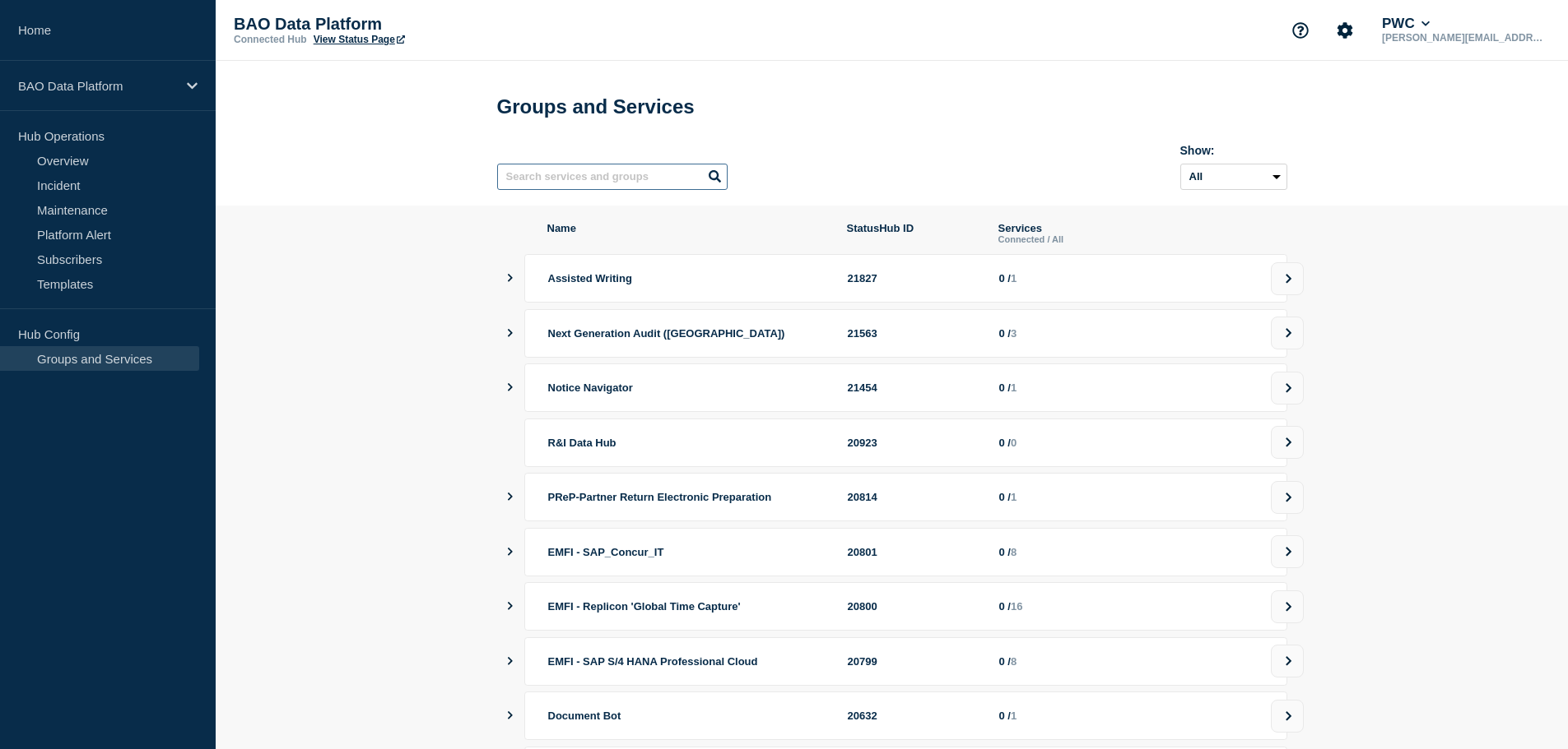
click at [645, 187] on input "text" at bounding box center [613, 176] width 231 height 26
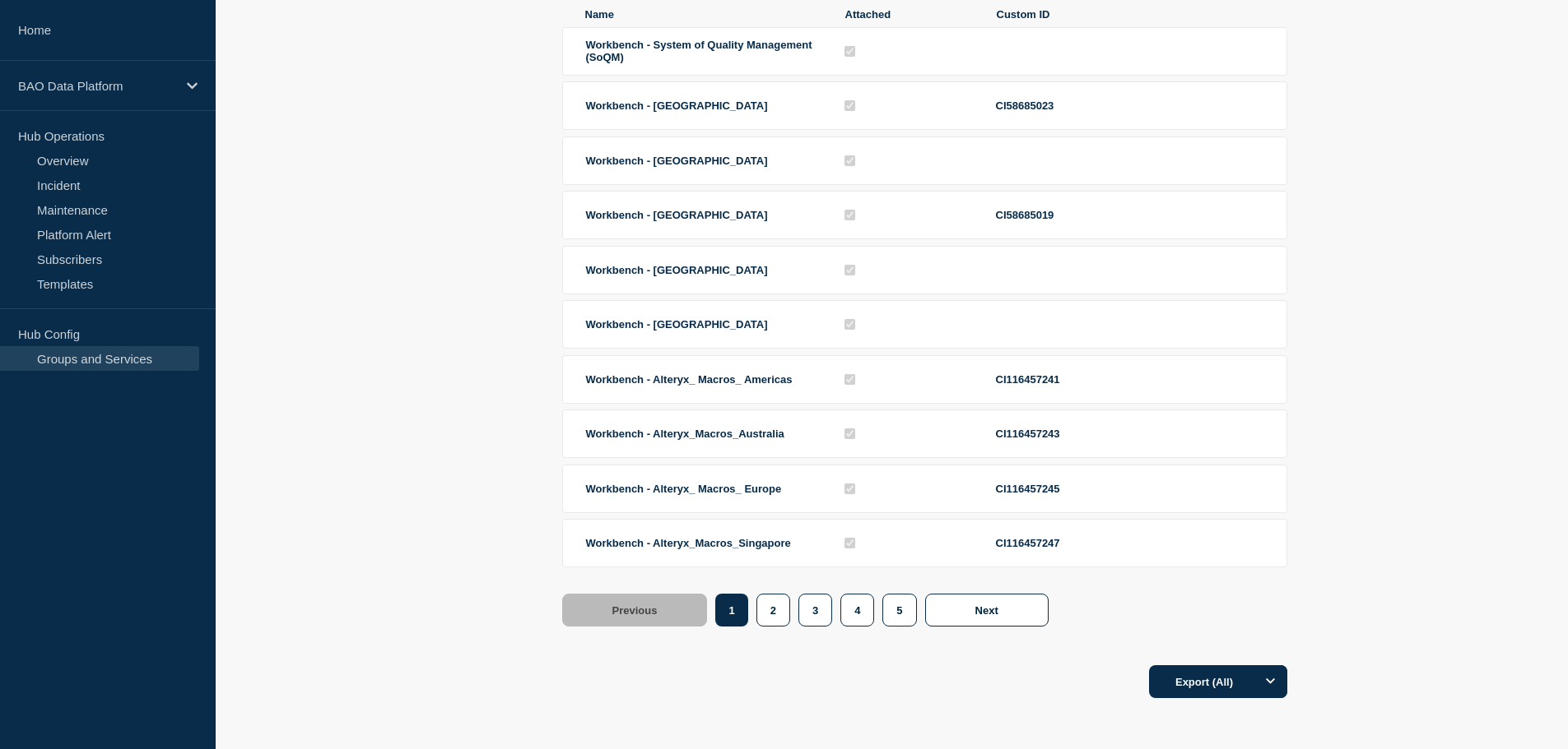
scroll to position [382, 0]
type input "workbench"
click at [772, 607] on button "2" at bounding box center [772, 611] width 34 height 33
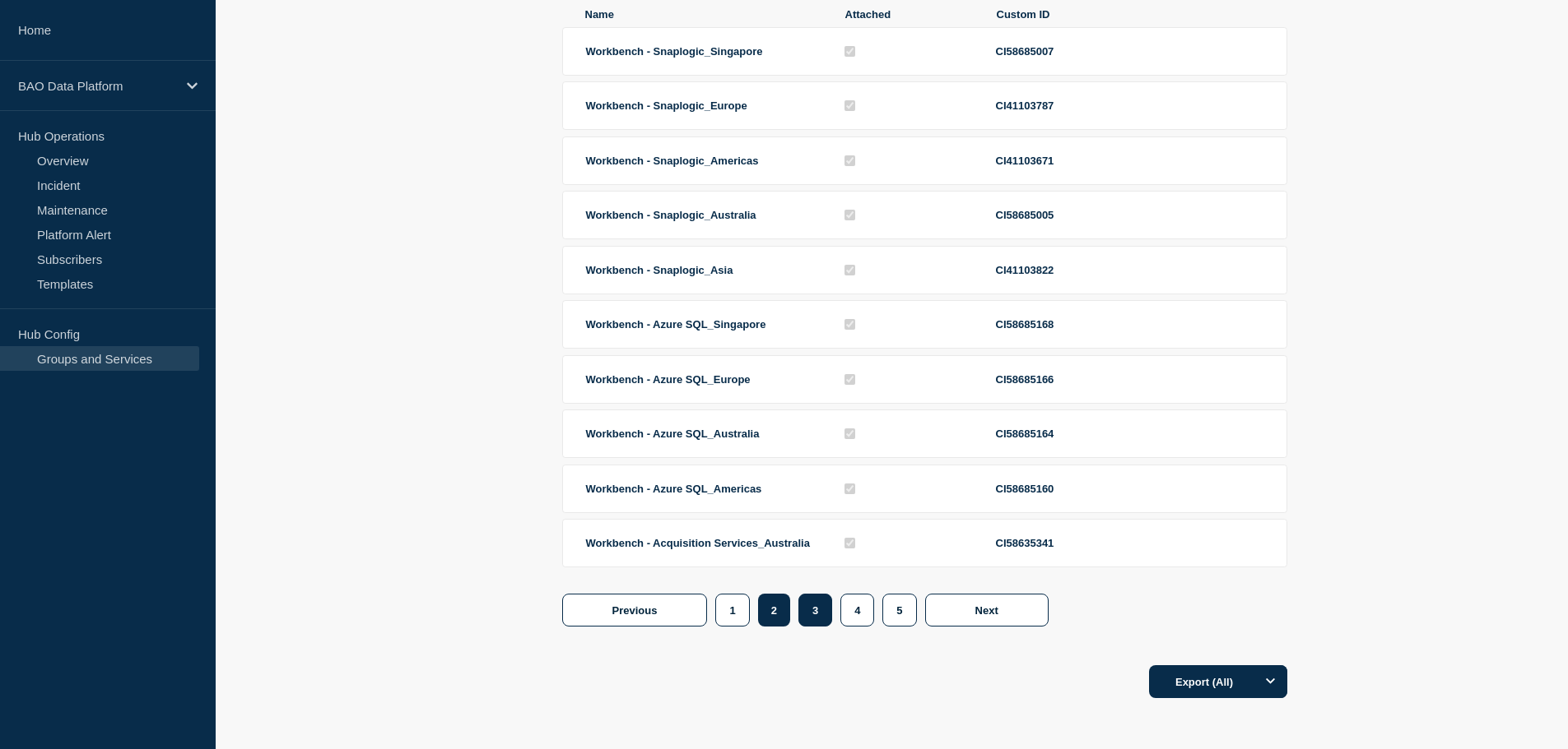
click at [818, 612] on button "3" at bounding box center [815, 611] width 34 height 33
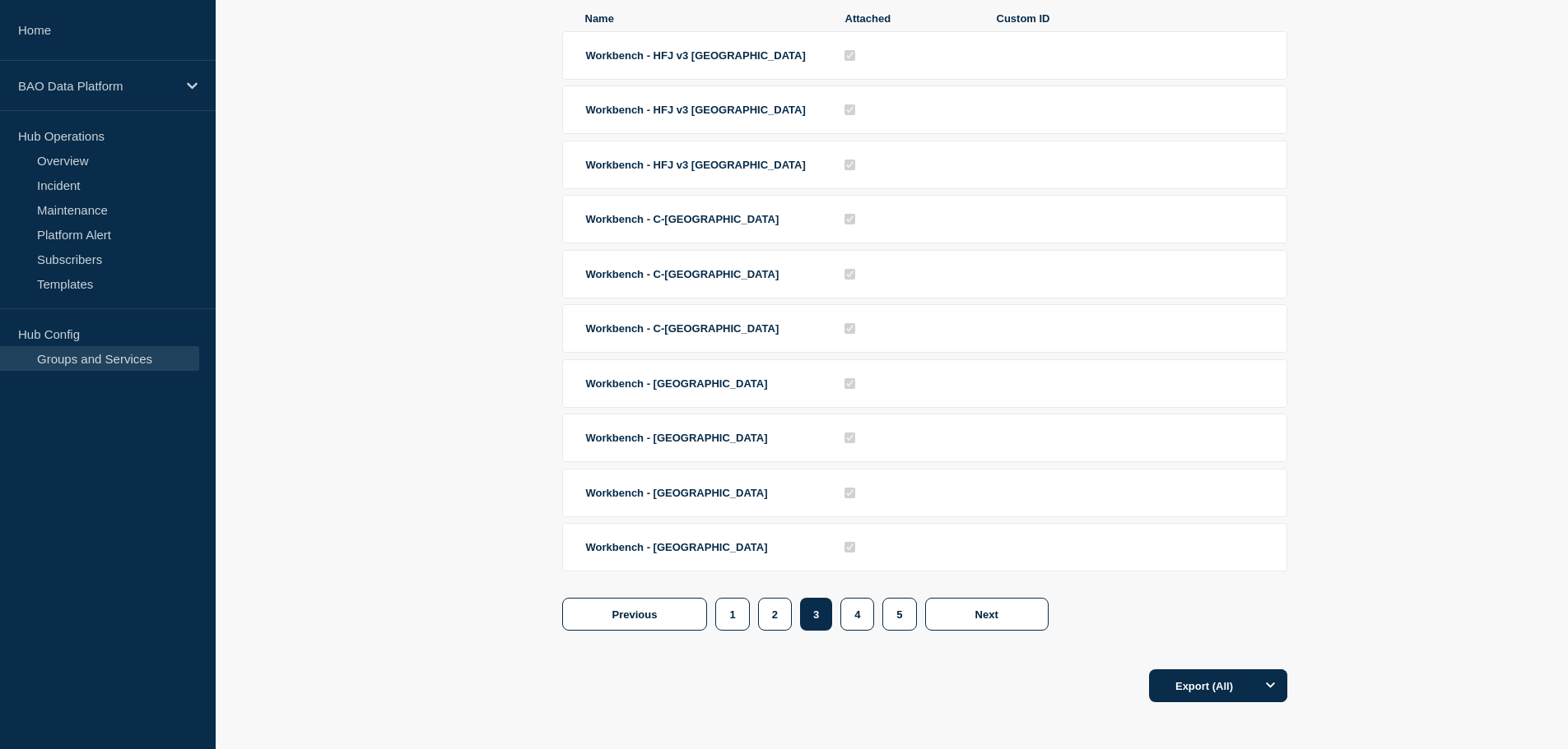
scroll to position [379, 0]
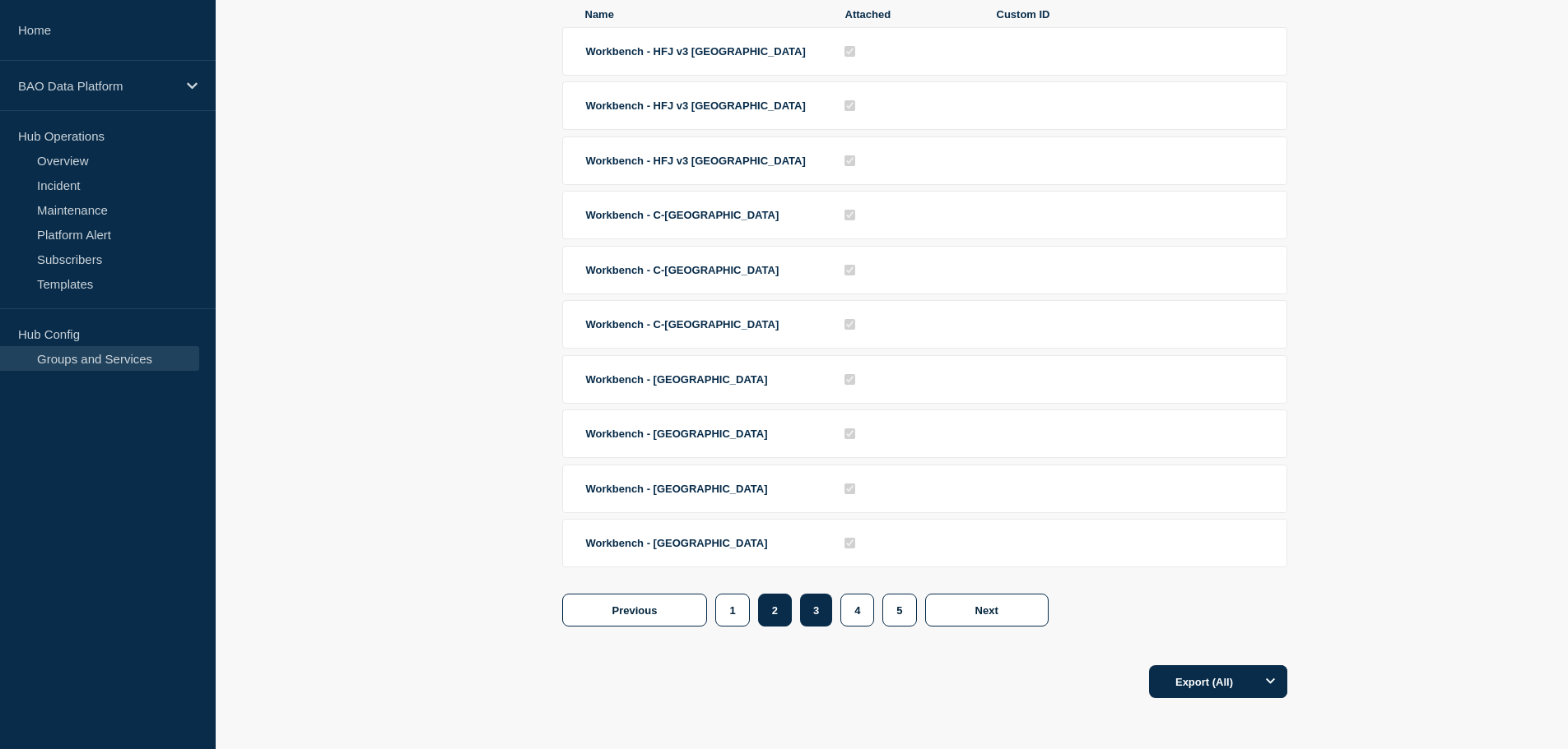
click at [770, 611] on button "2" at bounding box center [774, 611] width 34 height 33
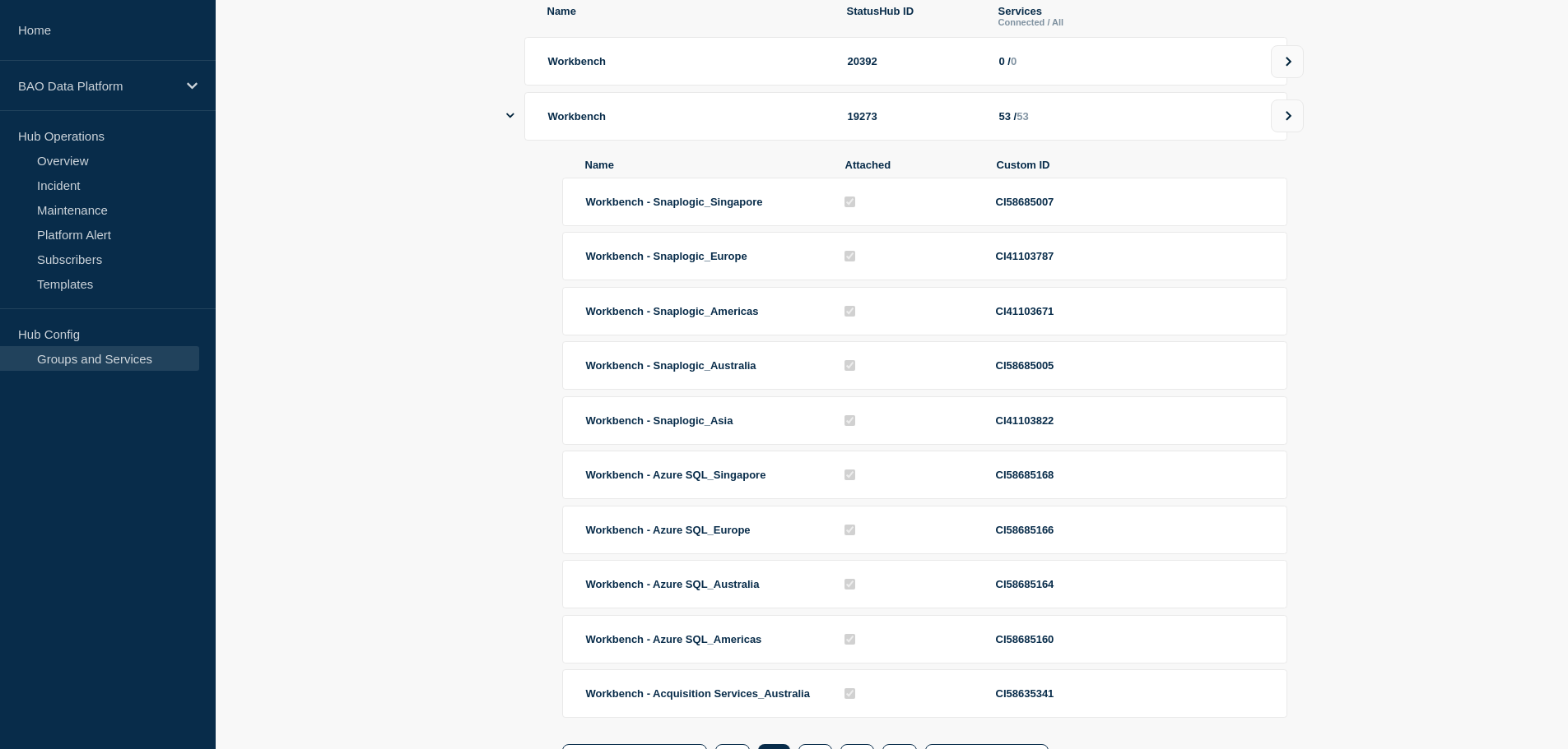
scroll to position [299, 0]
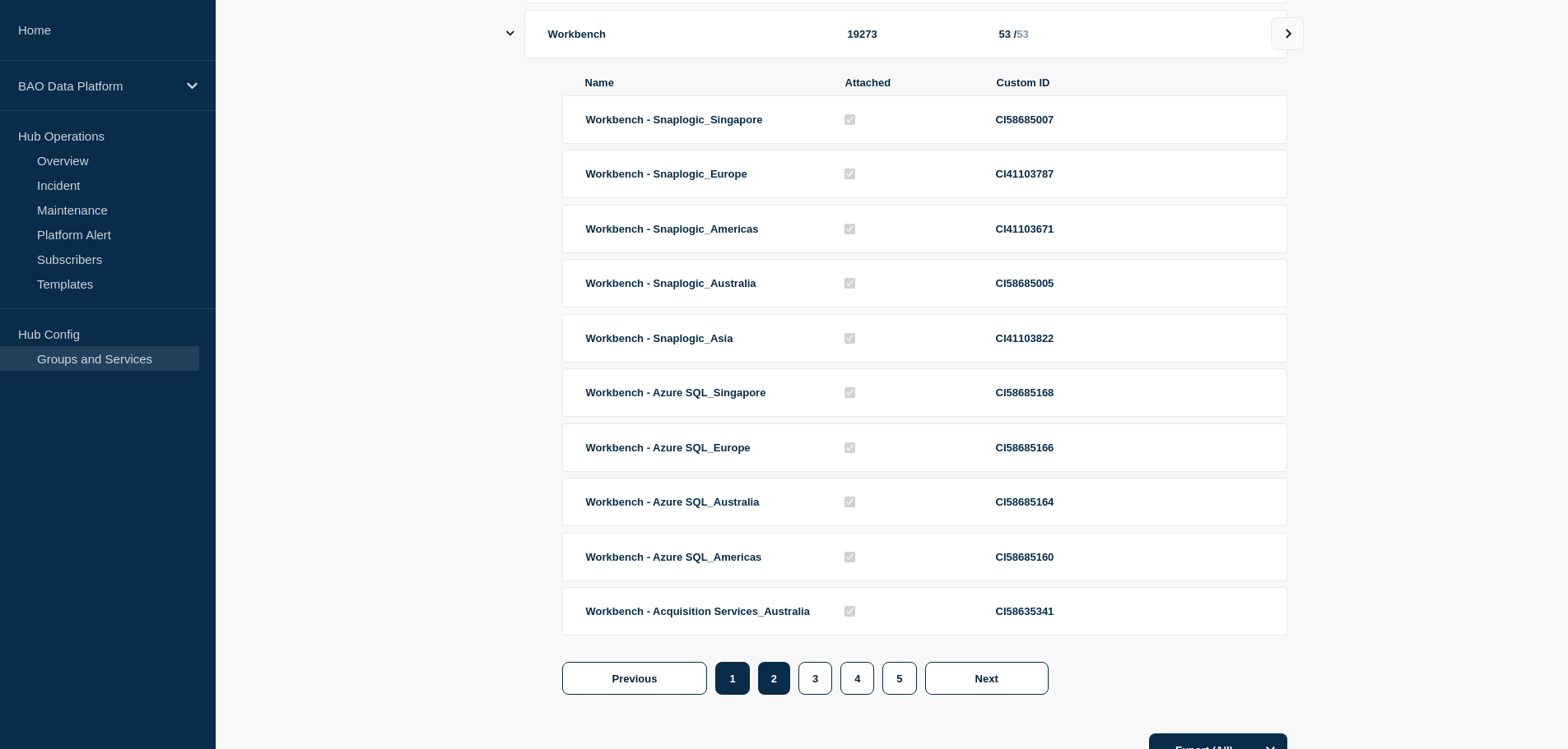
click at [726, 689] on button "1" at bounding box center [732, 679] width 34 height 33
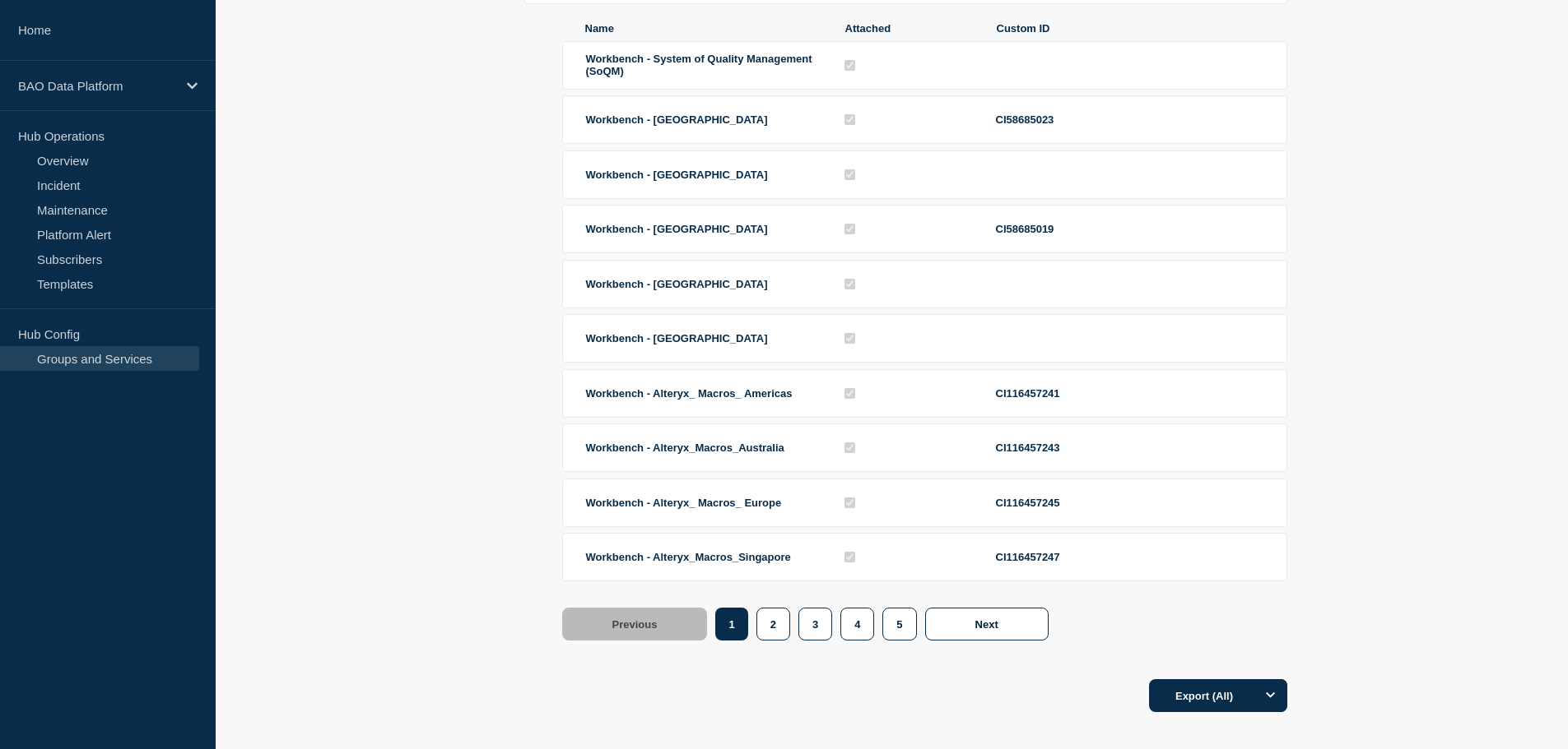
scroll to position [382, 0]
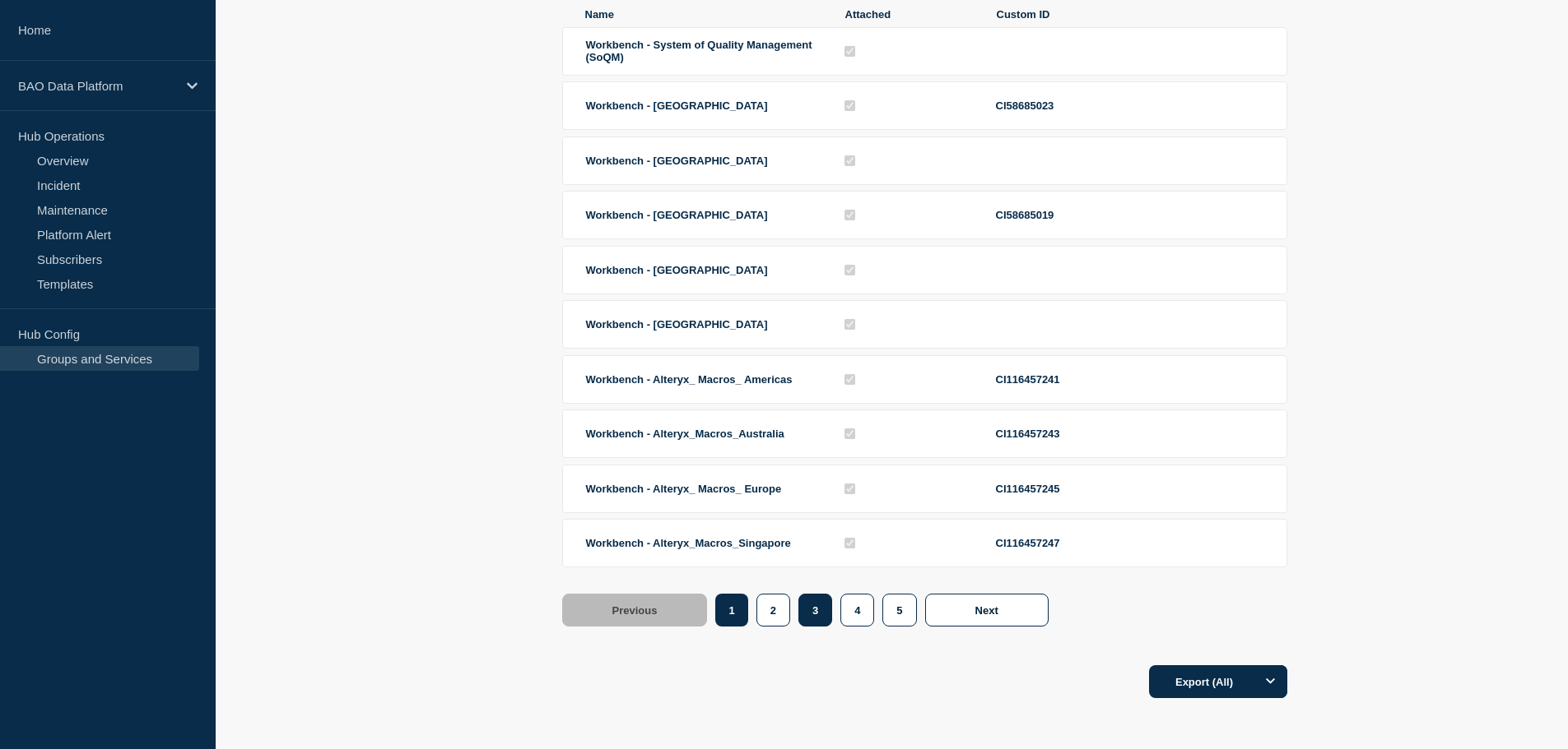
click at [809, 612] on button "3" at bounding box center [815, 611] width 34 height 33
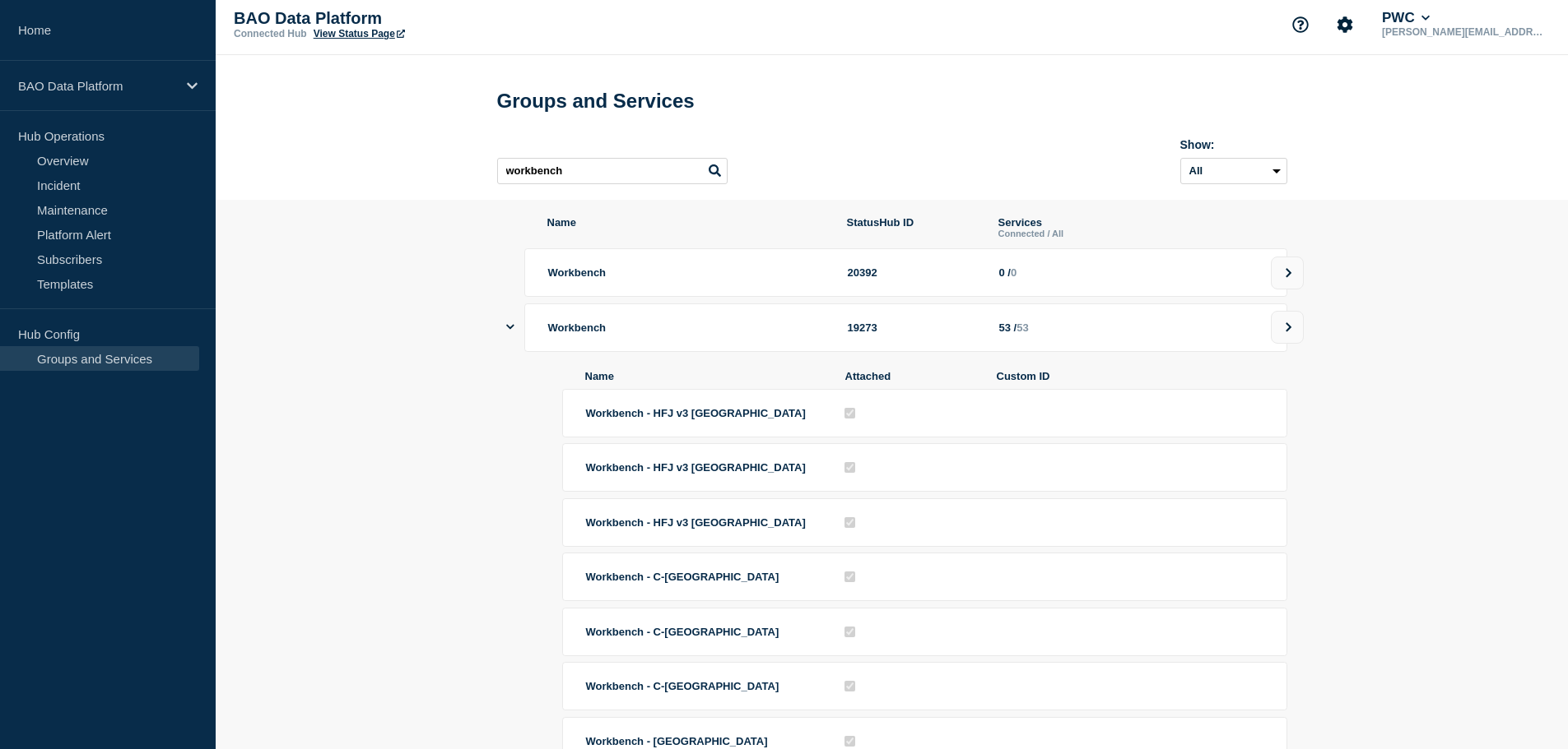
scroll to position [0, 0]
